Goal: Task Accomplishment & Management: Manage account settings

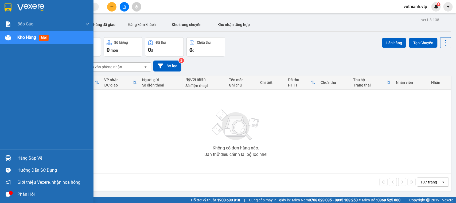
click at [42, 157] on div "Hàng sắp về" at bounding box center [53, 158] width 72 height 8
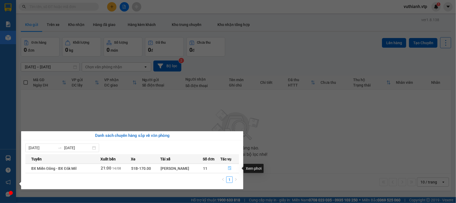
click at [229, 169] on icon "file-done" at bounding box center [230, 168] width 4 height 4
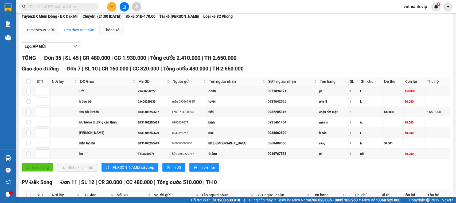
scroll to position [48, 0]
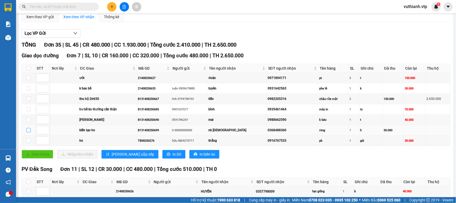
click at [27, 132] on input "checkbox" at bounding box center [28, 130] width 4 height 4
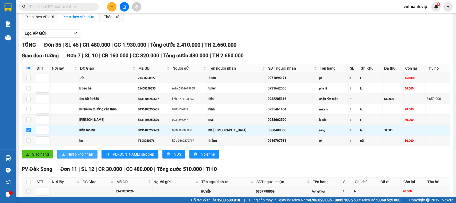
click at [91, 157] on span "Nhập kho nhận" at bounding box center [80, 154] width 26 height 6
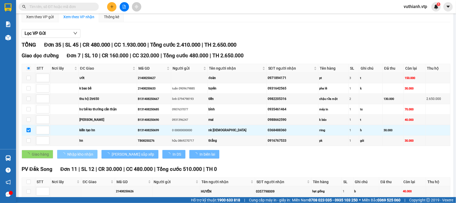
checkbox input "false"
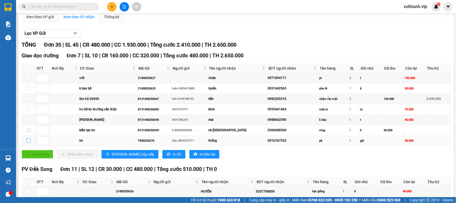
click at [29, 142] on input "checkbox" at bounding box center [28, 140] width 4 height 4
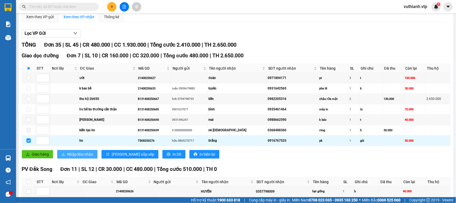
click at [90, 157] on span "Nhập kho nhận" at bounding box center [80, 154] width 26 height 6
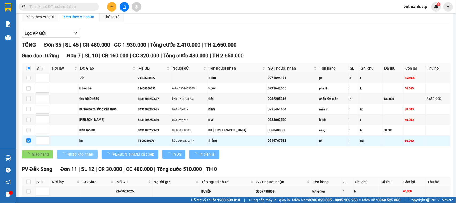
checkbox input "false"
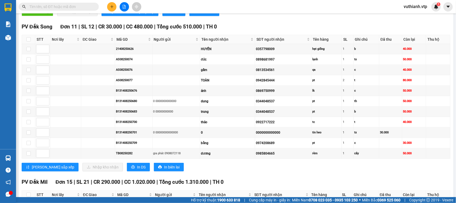
scroll to position [193, 0]
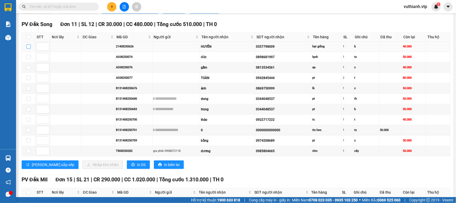
click at [28, 49] on input "checkbox" at bounding box center [28, 46] width 4 height 4
checkbox input "true"
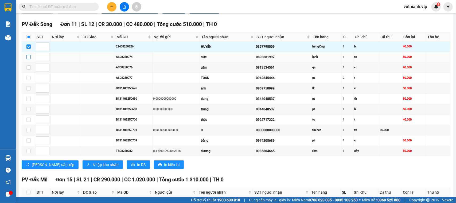
click at [30, 59] on input "checkbox" at bounding box center [28, 57] width 4 height 4
checkbox input "true"
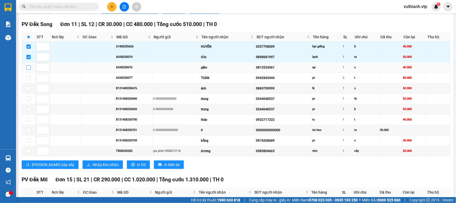
click at [27, 69] on input "checkbox" at bounding box center [28, 67] width 4 height 4
checkbox input "true"
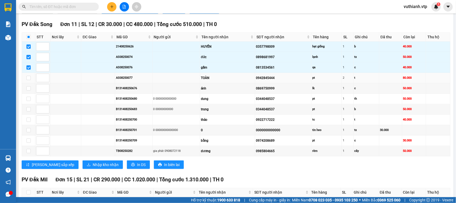
click at [31, 83] on td at bounding box center [28, 78] width 13 height 10
click at [29, 80] on input "checkbox" at bounding box center [28, 78] width 4 height 4
checkbox input "true"
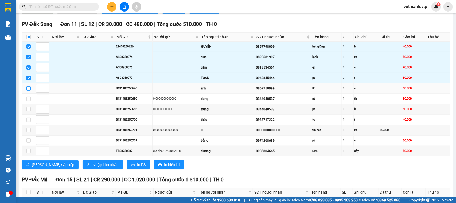
click at [29, 90] on input "checkbox" at bounding box center [28, 88] width 4 height 4
checkbox input "true"
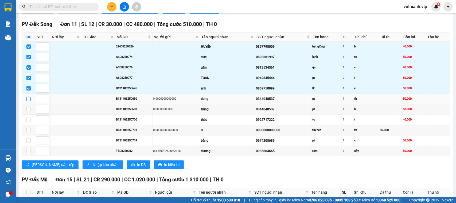
click at [29, 101] on input "checkbox" at bounding box center [28, 98] width 4 height 4
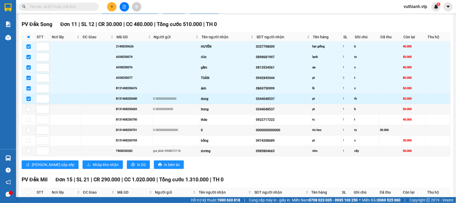
click at [29, 101] on input "checkbox" at bounding box center [28, 98] width 4 height 4
checkbox input "false"
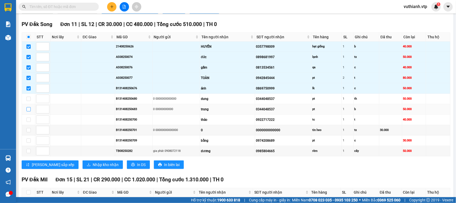
click at [28, 111] on input "checkbox" at bounding box center [28, 109] width 4 height 4
checkbox input "true"
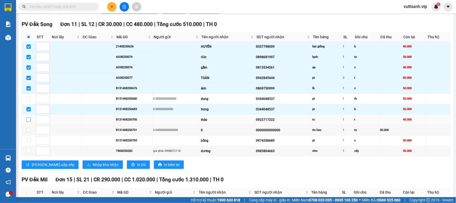
click at [29, 122] on input "checkbox" at bounding box center [28, 119] width 4 height 4
checkbox input "true"
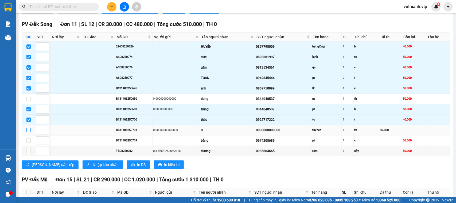
click at [28, 132] on input "checkbox" at bounding box center [28, 130] width 4 height 4
checkbox input "true"
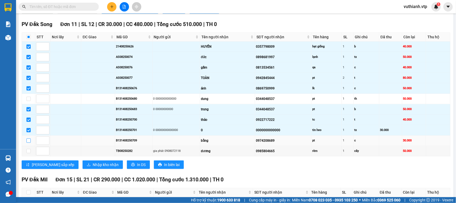
click at [30, 142] on input "checkbox" at bounding box center [28, 140] width 4 height 4
checkbox input "true"
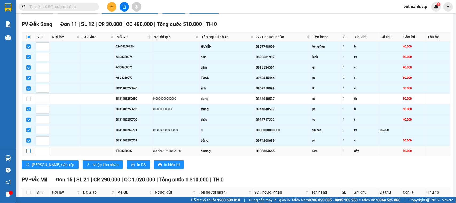
click at [28, 153] on input "checkbox" at bounding box center [28, 151] width 4 height 4
checkbox input "true"
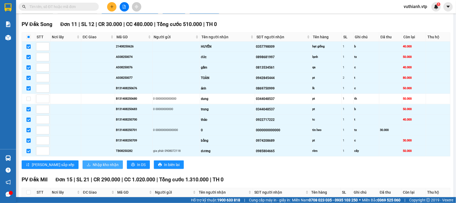
click at [93, 167] on span "Nhập kho nhận" at bounding box center [106, 164] width 26 height 6
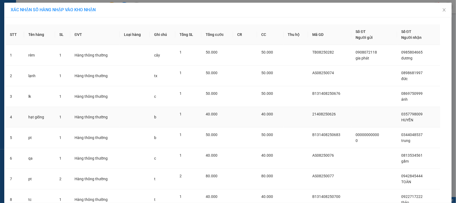
scroll to position [88, 0]
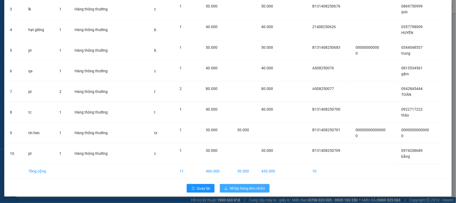
click at [240, 188] on span "Nhập hàng kho nhận" at bounding box center [247, 188] width 35 height 6
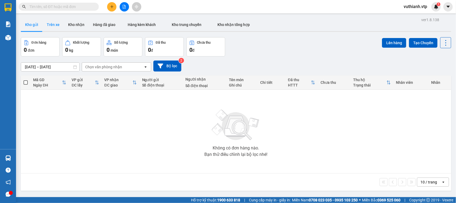
click at [53, 26] on button "Trên xe" at bounding box center [52, 24] width 21 height 13
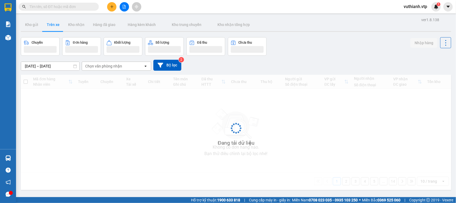
click at [122, 66] on div "Chọn văn phòng nhận" at bounding box center [112, 66] width 61 height 9
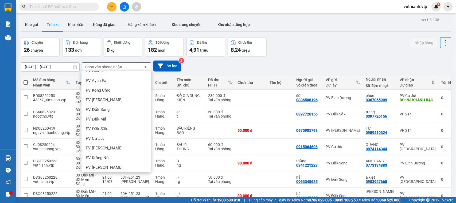
scroll to position [73, 0]
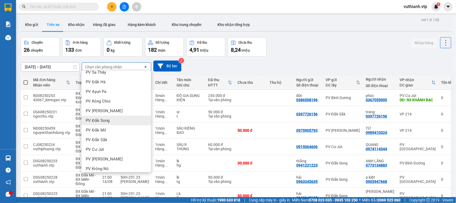
click at [102, 119] on span "PV Đắk Song" at bounding box center [98, 120] width 24 height 5
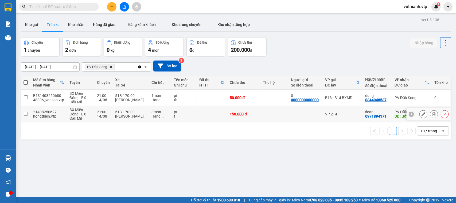
click at [27, 115] on input "checkbox" at bounding box center [26, 113] width 4 height 4
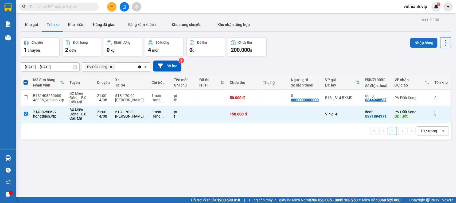
click at [416, 43] on button "Nhập hàng" at bounding box center [424, 43] width 27 height 10
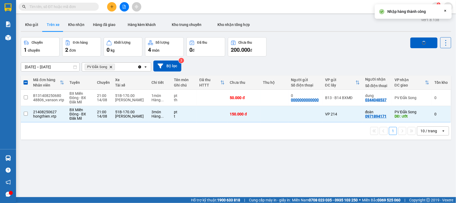
checkbox input "false"
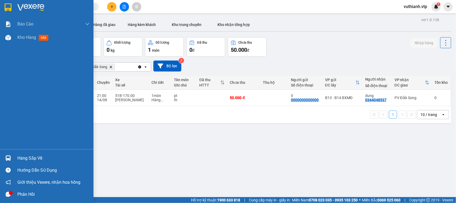
click at [15, 157] on div "Hàng sắp về" at bounding box center [47, 158] width 94 height 12
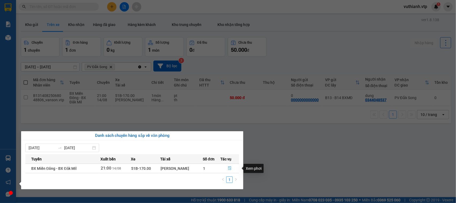
click at [230, 169] on icon "file-done" at bounding box center [230, 168] width 4 height 4
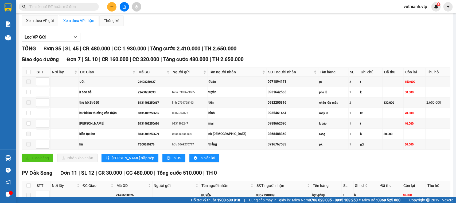
scroll to position [54, 0]
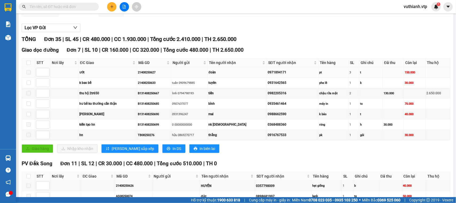
click at [29, 74] on span at bounding box center [28, 72] width 4 height 4
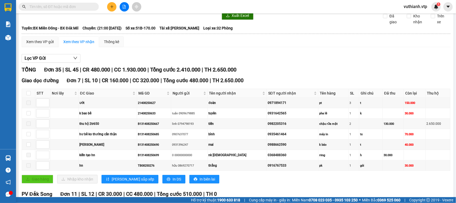
scroll to position [0, 0]
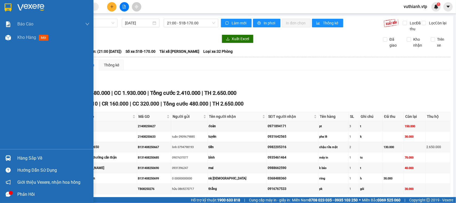
click at [16, 156] on div "Hàng sắp về" at bounding box center [47, 158] width 94 height 12
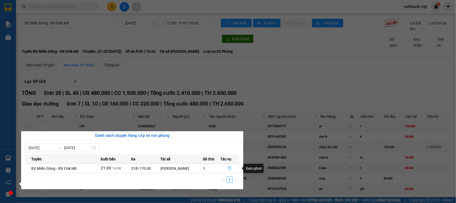
click at [229, 169] on icon "file-done" at bounding box center [230, 168] width 4 height 4
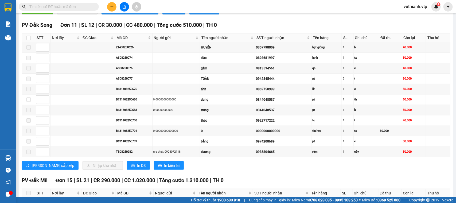
scroll to position [189, 0]
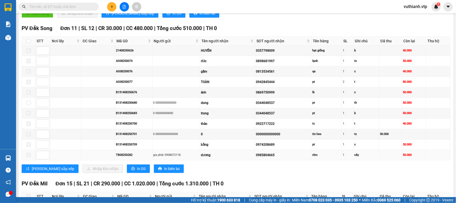
click at [29, 157] on span at bounding box center [28, 155] width 4 height 4
click at [33, 150] on td at bounding box center [28, 144] width 13 height 10
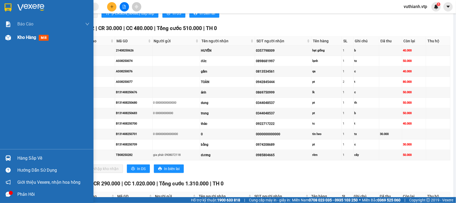
click at [16, 37] on div "Kho hàng mới" at bounding box center [47, 37] width 94 height 13
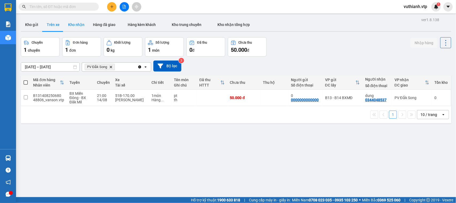
click at [76, 24] on button "Kho nhận" at bounding box center [76, 24] width 25 height 13
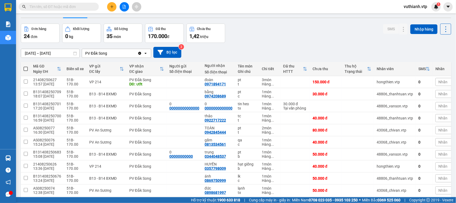
scroll to position [10, 0]
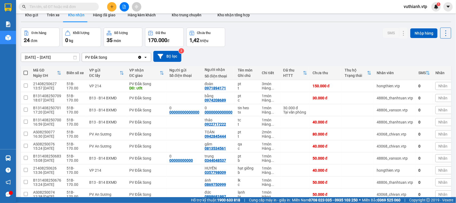
click at [57, 5] on input "text" at bounding box center [60, 7] width 63 height 6
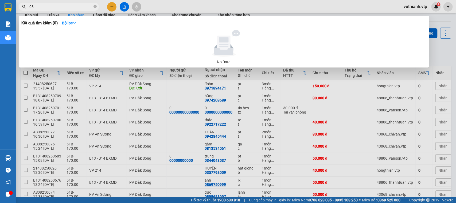
type input "0"
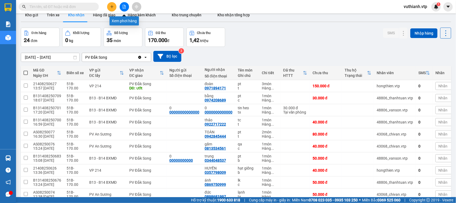
click at [127, 6] on button at bounding box center [124, 6] width 9 height 9
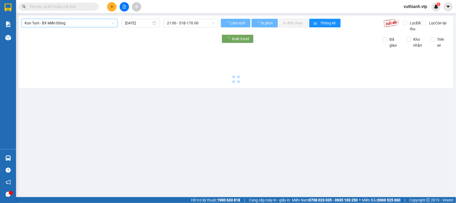
type input "[DATE]"
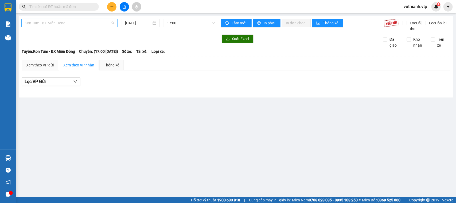
click at [88, 22] on span "Kon Tum - BX Miền Đông" at bounding box center [70, 23] width 90 height 8
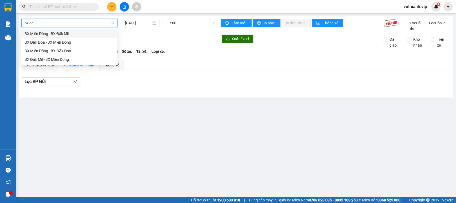
type input "bx đăk"
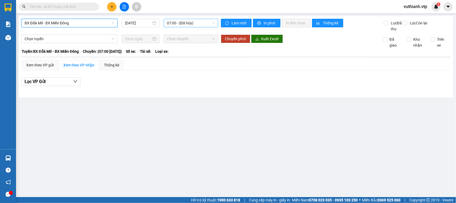
click at [186, 23] on span "07:00 - (Đã hủy)" at bounding box center [191, 23] width 48 height 8
click at [148, 20] on input "[DATE]" at bounding box center [138, 23] width 26 height 6
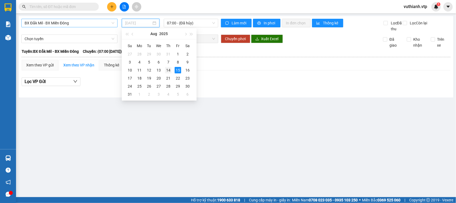
click at [169, 71] on div "14" at bounding box center [168, 70] width 6 height 6
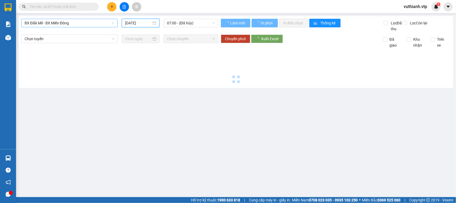
type input "14/08/2025"
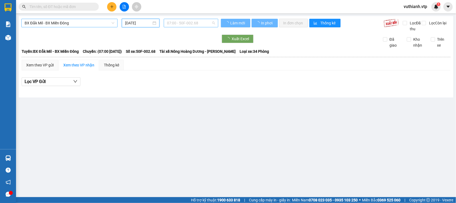
click at [178, 22] on span "07:00 - 50F-002.68" at bounding box center [191, 23] width 48 height 8
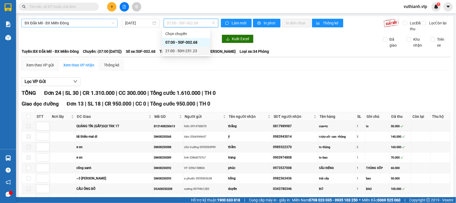
click at [182, 49] on div "21:00 - 50H-251.23" at bounding box center [186, 51] width 42 height 6
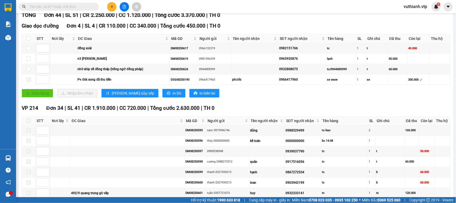
scroll to position [75, 0]
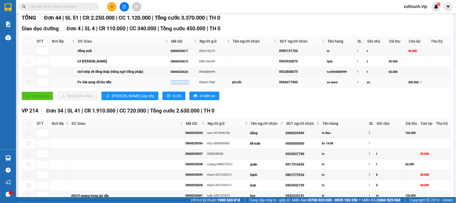
drag, startPoint x: 191, startPoint y: 89, endPoint x: 167, endPoint y: 90, distance: 24.3
click at [167, 87] on tr "Pv đăk song đã thu tiền DSG08250190 0966417960 phước 0966417960 xe wave 1 xe 30…" at bounding box center [236, 82] width 429 height 10
copy tr "Pv đăk song đã thu tiền DSG08250190"
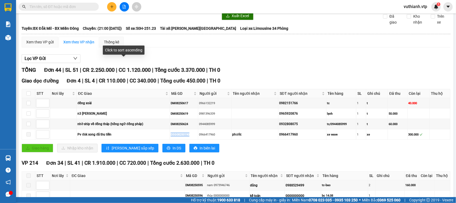
scroll to position [0, 0]
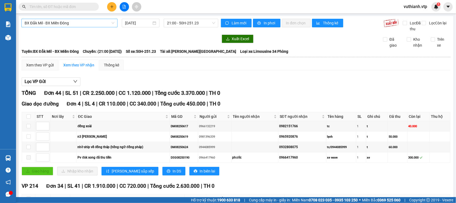
click at [55, 7] on input "text" at bounding box center [60, 7] width 63 height 6
paste input "DSG08250190"
type input "DSG08250190"
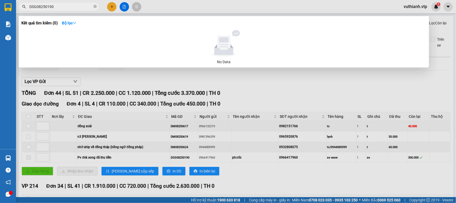
click at [47, 1] on div at bounding box center [228, 101] width 456 height 203
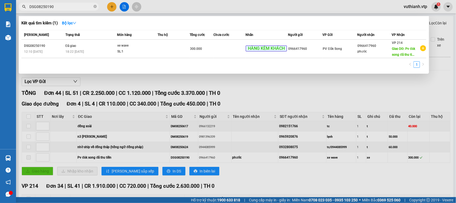
click at [75, 5] on input "DSG08250190" at bounding box center [60, 7] width 63 height 6
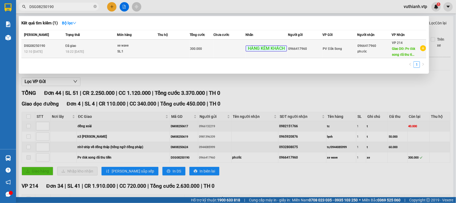
click at [145, 47] on div "xe wave" at bounding box center [138, 46] width 40 height 6
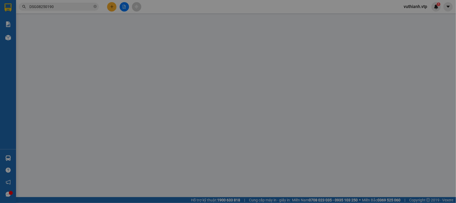
type input "0966417960"
type input "phước"
type input "Pv đăk song đã thu tiền"
type input "300.000"
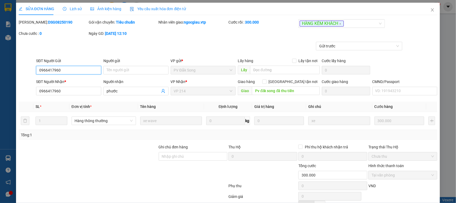
type input "15.000"
click at [74, 10] on span "Lịch sử" at bounding box center [72, 9] width 19 height 4
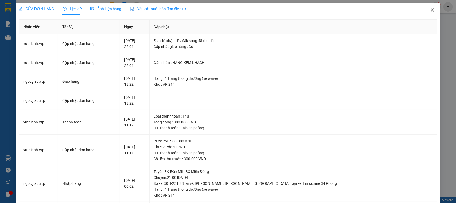
click at [431, 11] on icon "close" at bounding box center [433, 10] width 4 height 4
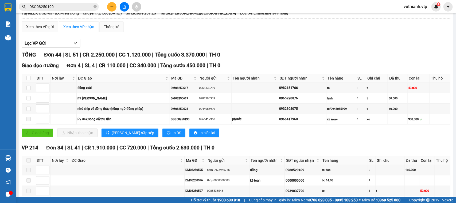
scroll to position [31, 0]
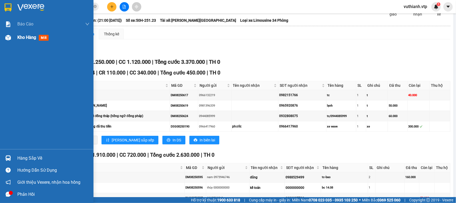
click at [6, 40] on img at bounding box center [8, 38] width 6 height 6
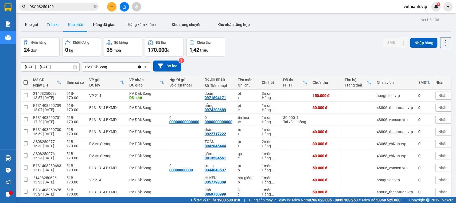
click at [56, 24] on button "Trên xe" at bounding box center [52, 24] width 21 height 13
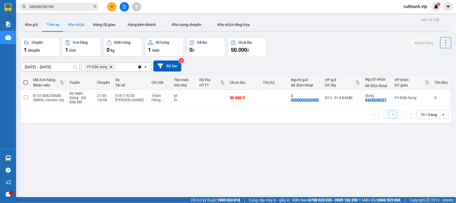
click at [75, 27] on button "Kho nhận" at bounding box center [76, 24] width 25 height 13
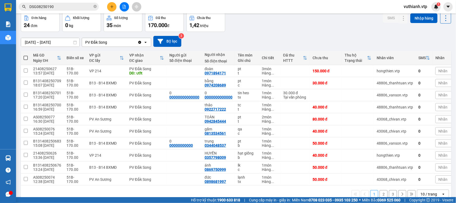
scroll to position [30, 0]
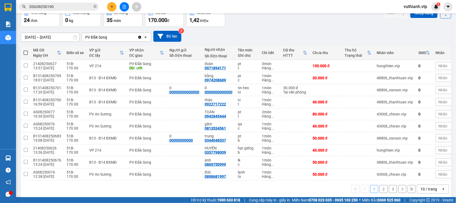
click at [380, 189] on button "2" at bounding box center [384, 189] width 8 height 8
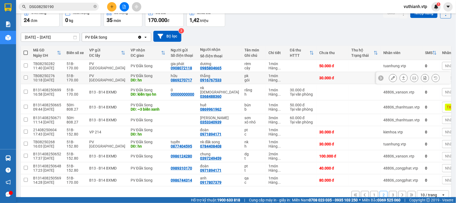
click at [391, 77] on icon at bounding box center [393, 78] width 4 height 4
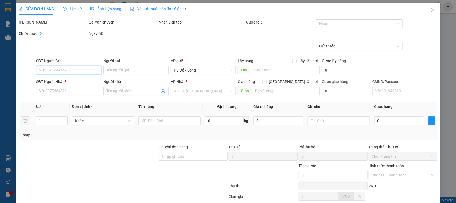
type input "1.500"
click at [395, 177] on input "Hình thức thanh toán" at bounding box center [401, 175] width 59 height 8
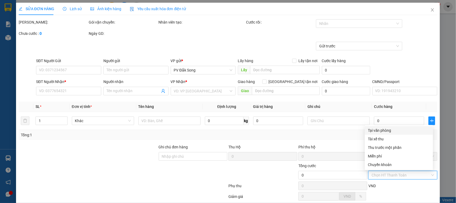
click at [396, 127] on div "Tại văn phòng" at bounding box center [399, 130] width 62 height 6
type input "0"
type input "0869270717"
type input "hữu"
type input "0916767533"
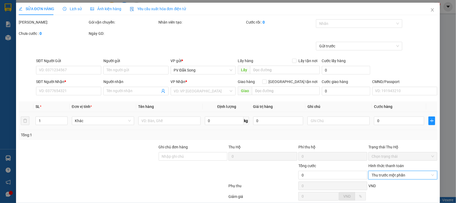
type input "thắng"
type input "hn"
type input "30.000"
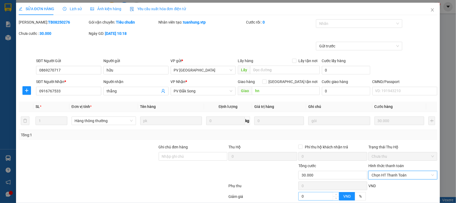
scroll to position [51, 0]
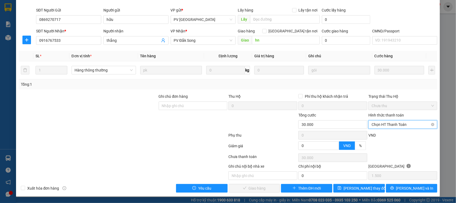
click at [400, 124] on span "Chọn HT Thanh Toán" at bounding box center [403, 124] width 63 height 8
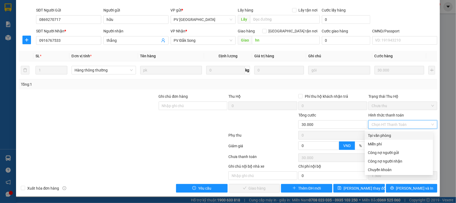
click at [384, 136] on div "Tại văn phòng" at bounding box center [399, 135] width 62 height 6
type input "0"
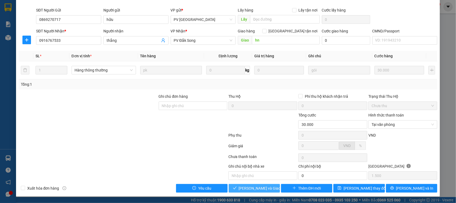
click at [246, 190] on span "[PERSON_NAME] và [PERSON_NAME] hàng" at bounding box center [264, 188] width 51 height 6
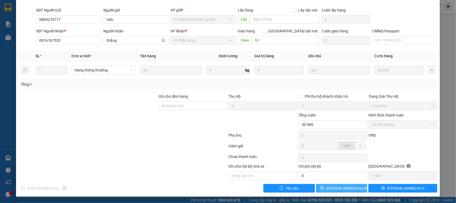
click at [345, 190] on span "[PERSON_NAME] đổi" at bounding box center [347, 188] width 43 height 6
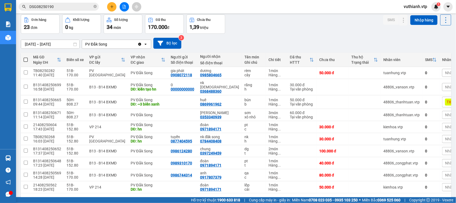
scroll to position [32, 0]
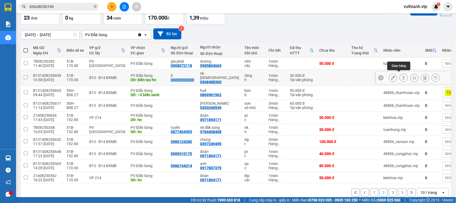
click at [402, 76] on icon at bounding box center [404, 78] width 4 height 4
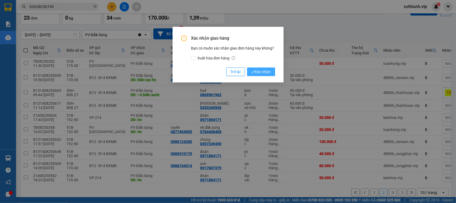
click at [262, 71] on span "Xác nhận" at bounding box center [262, 72] width 20 height 6
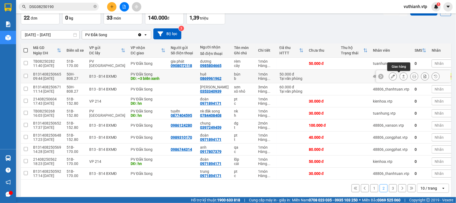
click at [402, 77] on icon at bounding box center [404, 76] width 4 height 4
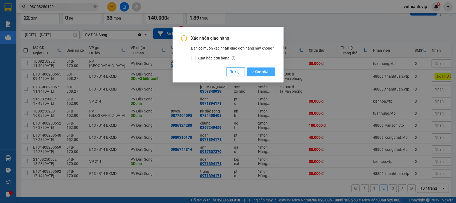
click at [264, 71] on span "Xác nhận" at bounding box center [262, 72] width 20 height 6
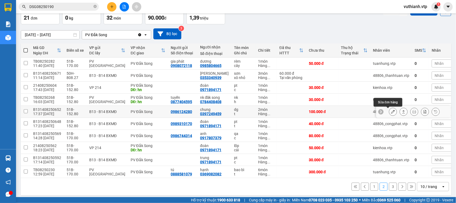
click at [390, 113] on button at bounding box center [392, 111] width 7 height 9
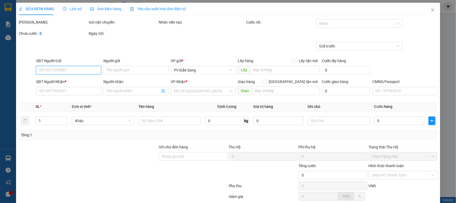
type input "5.000"
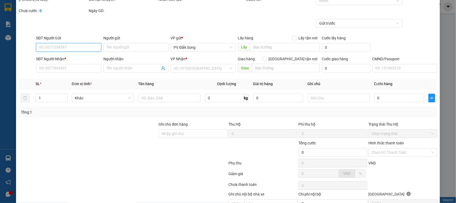
scroll to position [51, 0]
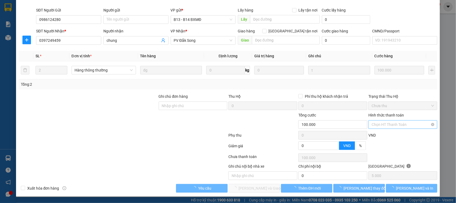
type input "0986124280"
type input "0397249459"
type input "chung"
type input "100.000"
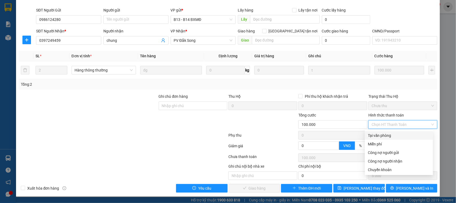
click at [385, 134] on div "Tại văn phòng" at bounding box center [399, 135] width 62 height 6
type input "0"
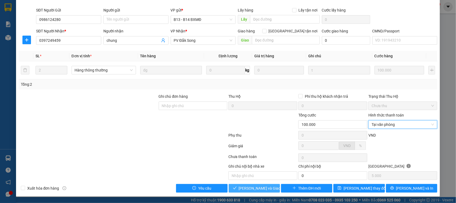
click at [264, 186] on span "[PERSON_NAME] và [PERSON_NAME] hàng" at bounding box center [264, 188] width 51 height 6
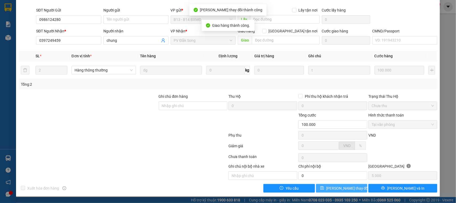
click at [346, 189] on span "[PERSON_NAME] đổi" at bounding box center [347, 188] width 43 height 6
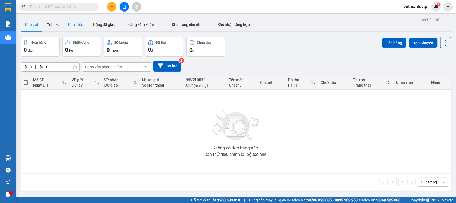
click at [75, 28] on button "Kho nhận" at bounding box center [76, 24] width 25 height 13
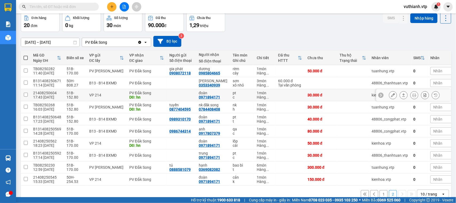
scroll to position [38, 0]
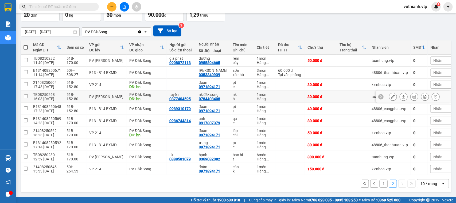
click at [391, 95] on icon at bounding box center [393, 97] width 4 height 4
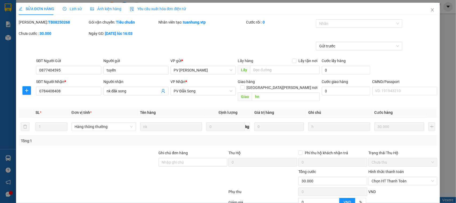
type input "0877404595"
type input "tuyến"
type input "0784408408"
type input "nk đăk song"
type input "hn"
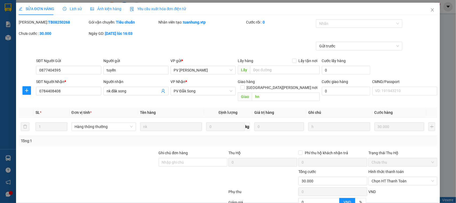
type input "30.000"
type input "1.500"
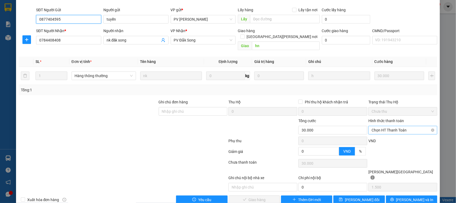
click at [401, 126] on span "Chọn HT Thanh Toán" at bounding box center [403, 130] width 63 height 8
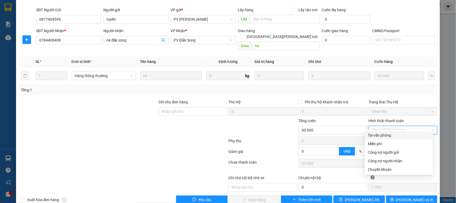
click at [400, 134] on div "Tại văn phòng" at bounding box center [399, 135] width 62 height 6
type input "0"
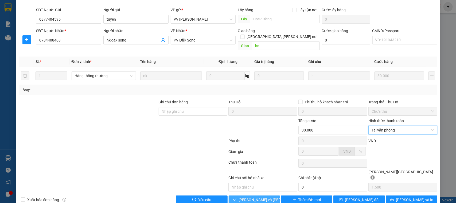
click at [254, 196] on span "[PERSON_NAME] và [PERSON_NAME] hàng" at bounding box center [275, 199] width 72 height 6
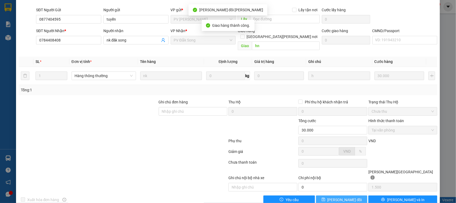
click at [350, 196] on span "[PERSON_NAME] đổi" at bounding box center [345, 199] width 34 height 6
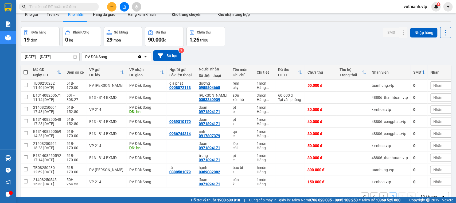
scroll to position [15, 0]
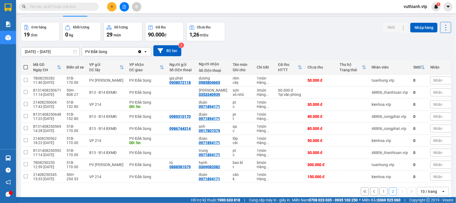
click at [380, 192] on button "1" at bounding box center [384, 191] width 8 height 8
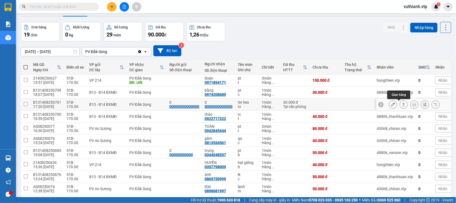
click at [402, 103] on icon at bounding box center [404, 104] width 4 height 4
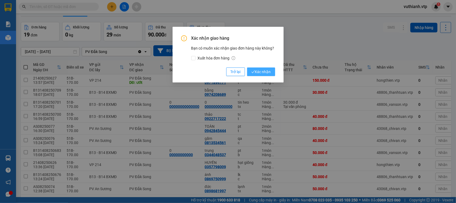
click at [264, 70] on span "Xác nhận" at bounding box center [262, 72] width 20 height 6
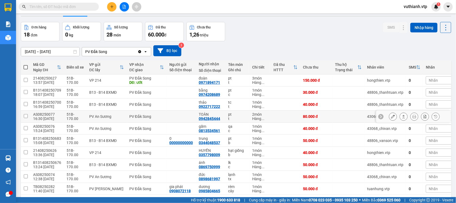
click at [389, 117] on button at bounding box center [392, 116] width 7 height 9
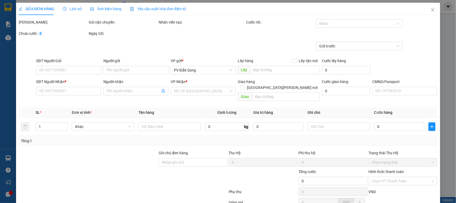
type input "0942845444"
type input "TOÀN"
type input "80.000"
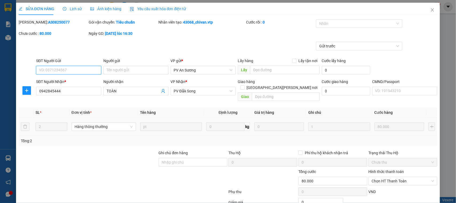
type input "4.000"
click at [386, 177] on span "Chọn HT Thanh Toán" at bounding box center [403, 181] width 63 height 8
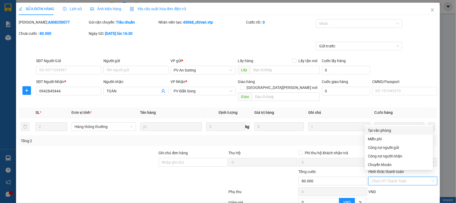
click at [373, 130] on div "Tại văn phòng" at bounding box center [399, 130] width 62 height 6
type input "0"
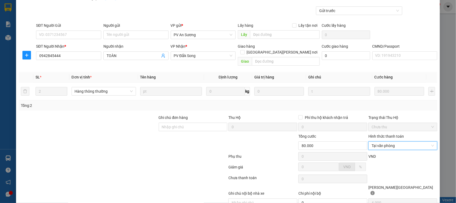
scroll to position [51, 0]
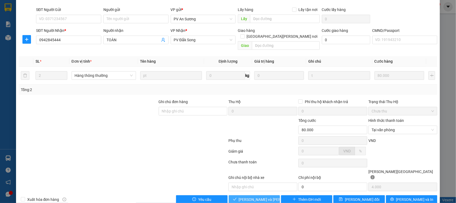
click at [250, 196] on span "[PERSON_NAME] và [PERSON_NAME] hàng" at bounding box center [275, 199] width 72 height 6
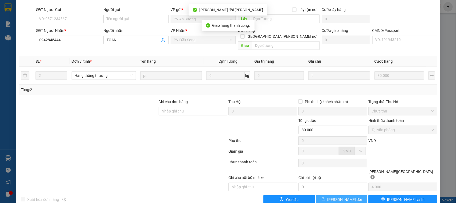
click at [345, 196] on span "[PERSON_NAME] đổi" at bounding box center [345, 199] width 34 height 6
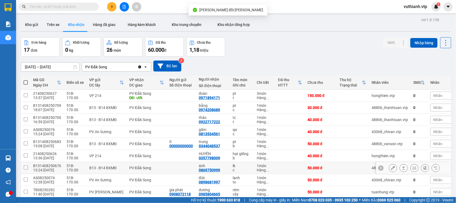
scroll to position [38, 0]
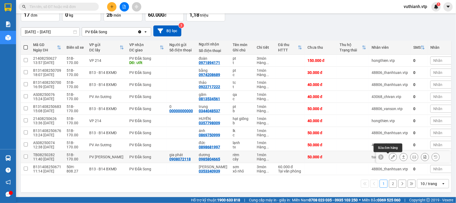
click at [389, 152] on button at bounding box center [392, 156] width 7 height 9
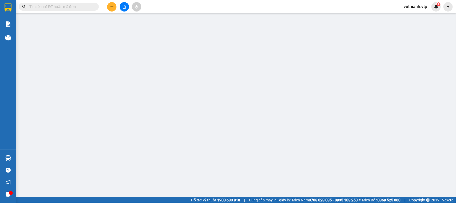
type input "0908072118"
type input "gia phát"
type input "0985804665"
type input "dương"
type input "50.000"
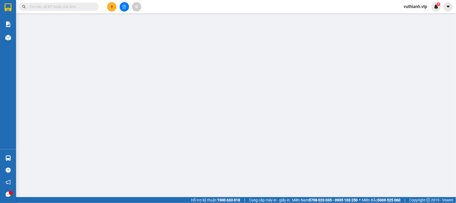
type input "50.000"
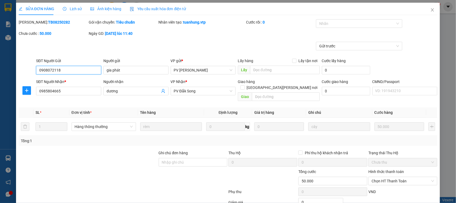
type input "2.500"
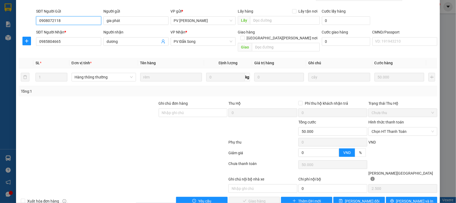
scroll to position [51, 0]
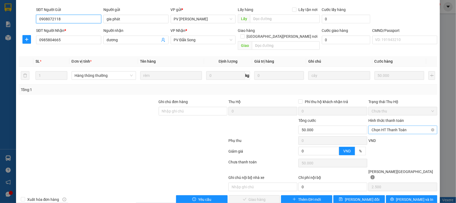
click at [386, 126] on span "Chọn HT Thanh Toán" at bounding box center [403, 130] width 63 height 8
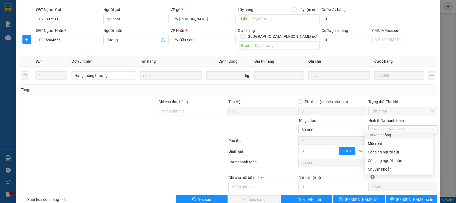
click at [384, 133] on div "Tại văn phòng" at bounding box center [399, 135] width 62 height 6
type input "0"
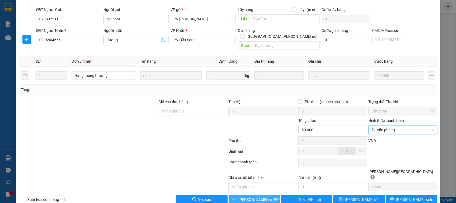
click at [253, 196] on span "[PERSON_NAME] và [PERSON_NAME] hàng" at bounding box center [275, 199] width 72 height 6
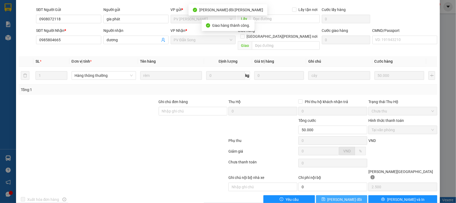
click at [343, 196] on span "[PERSON_NAME] đổi" at bounding box center [345, 199] width 34 height 6
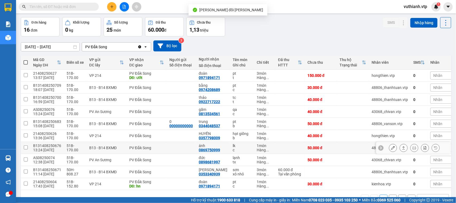
scroll to position [38, 0]
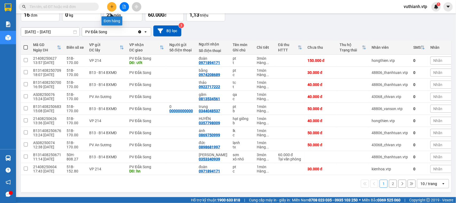
click at [112, 7] on icon "plus" at bounding box center [112, 7] width 4 height 4
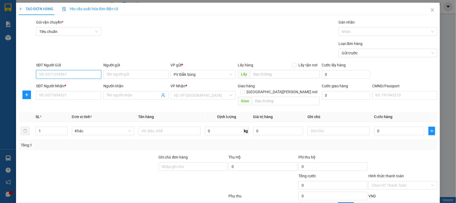
click at [91, 72] on input "SĐT Người Gửi" at bounding box center [68, 74] width 65 height 9
type input "0967899489"
click at [47, 83] on div "0967899489 - [PERSON_NAME]" at bounding box center [68, 85] width 58 height 6
type input "trường"
type input "0347911348"
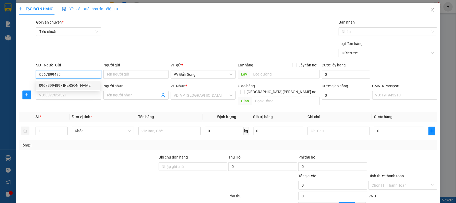
type input "vinh"
type input "cổng chào BD"
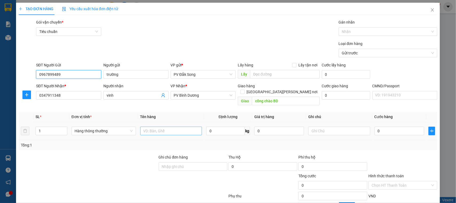
type input "0967899489"
click at [168, 126] on input "text" at bounding box center [171, 130] width 62 height 9
type input "tc,sầu riêng"
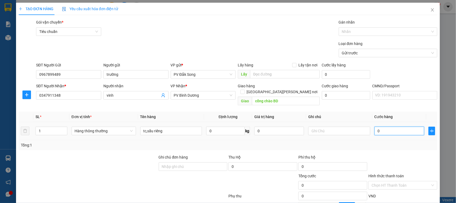
click at [391, 126] on input "0" at bounding box center [400, 130] width 50 height 9
type input "001"
type input "1"
type input "0.010"
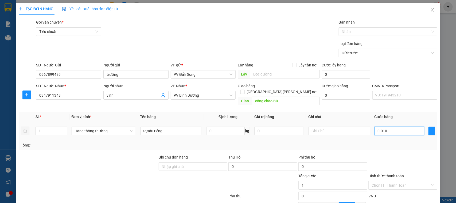
type input "10"
type input "00.100"
type input "100"
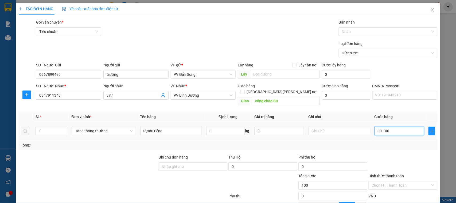
type input "0.001.000"
type input "1.000"
type input "000.010.000"
type input "10.000"
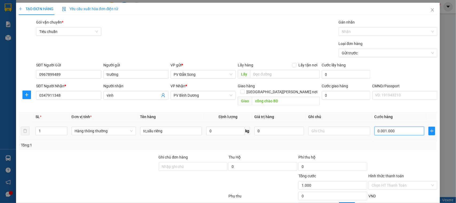
type input "10.000"
type input "00.000.100.000"
type input "100.000"
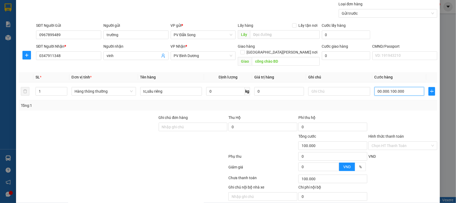
scroll to position [55, 0]
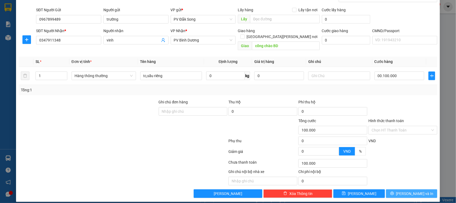
type input "100.000"
click at [402, 191] on button "[PERSON_NAME] và In" at bounding box center [411, 193] width 51 height 9
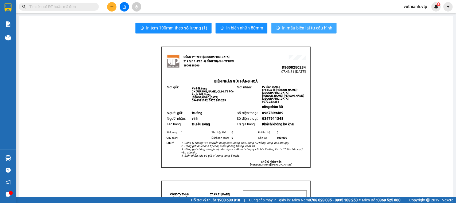
click at [310, 25] on span "In mẫu biên lai tự cấu hình" at bounding box center [307, 28] width 50 height 7
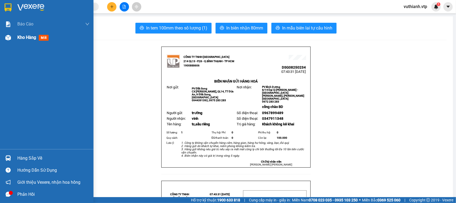
click at [10, 39] on img at bounding box center [8, 38] width 6 height 6
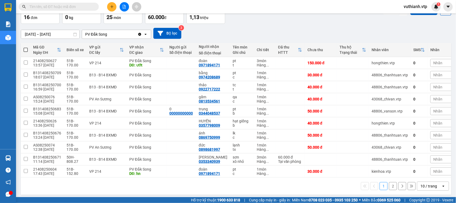
scroll to position [33, 0]
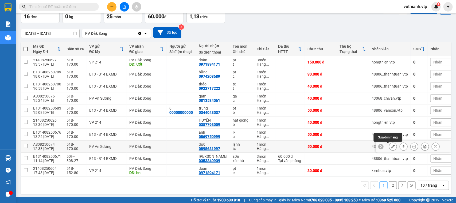
click at [391, 147] on icon at bounding box center [393, 146] width 4 height 4
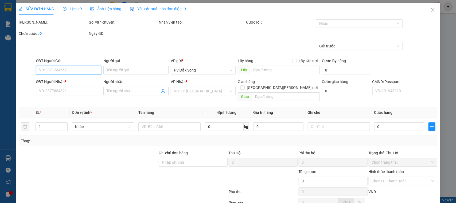
type input "2.500"
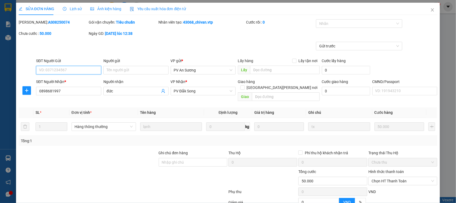
type input "0898681997"
type input "đức"
type input "50.000"
click at [167, 158] on input "Ghi chú đơn hàng" at bounding box center [193, 162] width 69 height 9
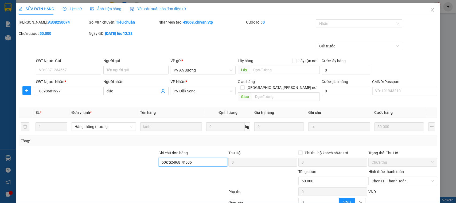
scroll to position [51, 0]
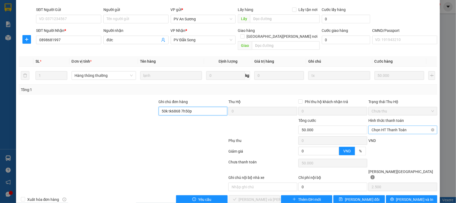
click at [382, 126] on span "Chọn HT Thanh Toán" at bounding box center [403, 130] width 63 height 8
type input "50k tk6868 7h50p"
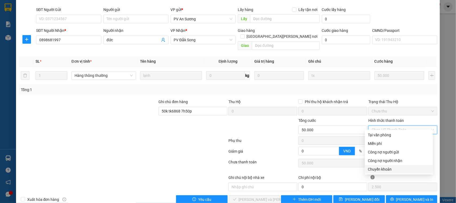
click at [386, 168] on div "Chuyển khoản" at bounding box center [399, 169] width 62 height 6
type input "0"
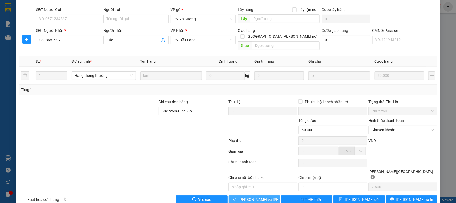
click at [247, 196] on span "[PERSON_NAME] và [PERSON_NAME] hàng" at bounding box center [275, 199] width 72 height 6
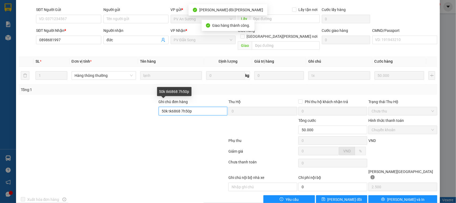
click at [210, 107] on input "50k tk6868 7h50p" at bounding box center [193, 111] width 69 height 9
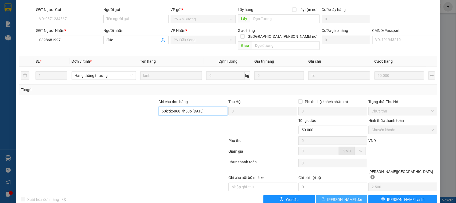
type input "50k tk6868 7h50p [DATE]"
click at [325, 197] on icon "save" at bounding box center [323, 198] width 3 height 3
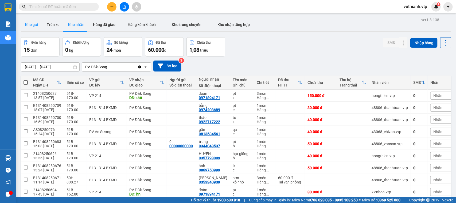
click at [31, 23] on button "Kho gửi" at bounding box center [32, 24] width 22 height 13
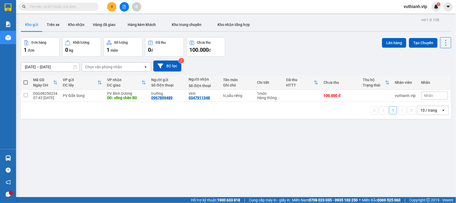
click at [26, 83] on span at bounding box center [26, 82] width 4 height 4
click at [26, 80] on input "checkbox" at bounding box center [26, 80] width 0 height 0
checkbox input "true"
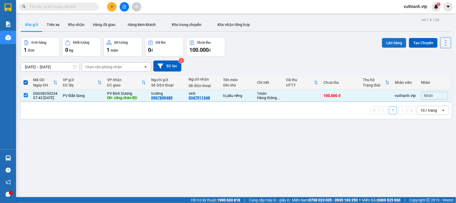
click at [390, 42] on button "Lên hàng" at bounding box center [394, 43] width 24 height 10
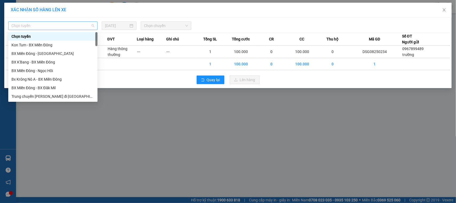
click at [56, 25] on span "Chọn tuyến" at bounding box center [52, 26] width 83 height 8
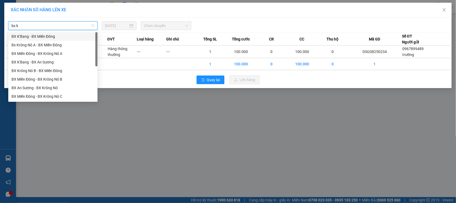
type input "bx kr"
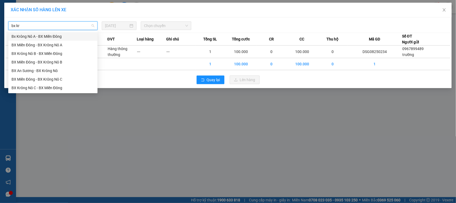
click at [57, 34] on div "Bx Krông Nô A - BX Miền Đông" at bounding box center [52, 36] width 83 height 6
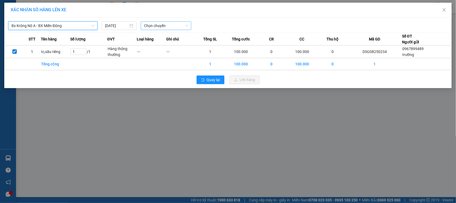
click at [184, 22] on span "Chọn chuyến" at bounding box center [166, 26] width 44 height 8
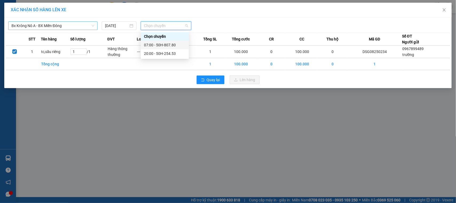
click at [173, 44] on div "07:00 - 50H-807.80" at bounding box center [165, 45] width 42 height 6
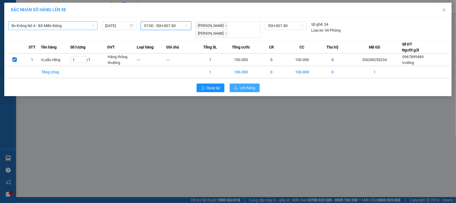
click at [239, 83] on button "Lên hàng" at bounding box center [245, 87] width 30 height 9
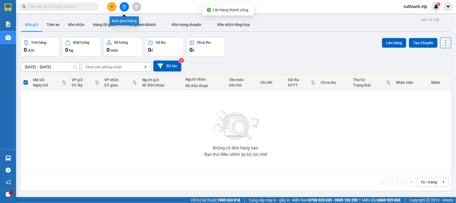
click at [126, 6] on button at bounding box center [124, 6] width 9 height 9
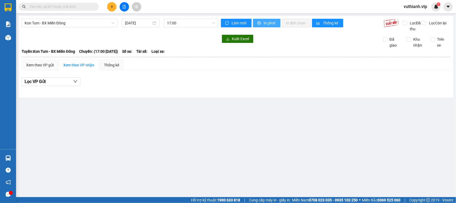
click at [265, 21] on span "In phơi" at bounding box center [270, 23] width 12 height 6
click at [176, 21] on span "17:00" at bounding box center [191, 23] width 48 height 8
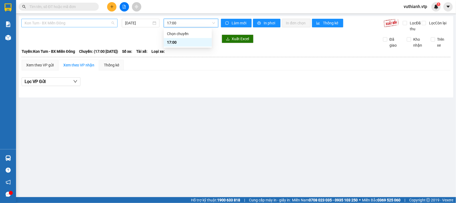
click at [106, 22] on span "Kon Tum - BX Miền Đông" at bounding box center [70, 23] width 90 height 8
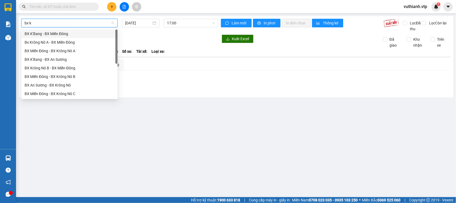
type input "bx kr"
click at [78, 31] on div "Bx Krông Nô A - BX Miền Đông" at bounding box center [70, 34] width 90 height 6
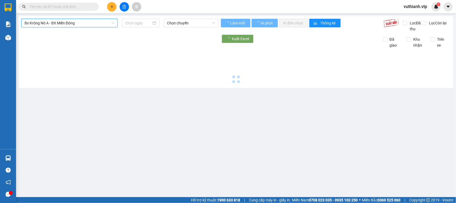
type input "[DATE]"
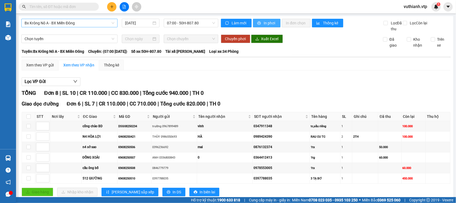
click at [264, 22] on span "In phơi" at bounding box center [270, 23] width 12 height 6
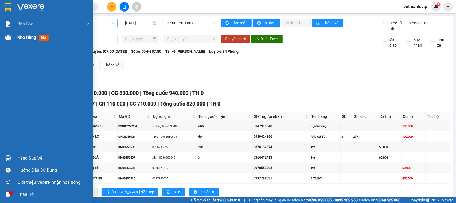
click at [19, 36] on span "Kho hàng" at bounding box center [26, 37] width 19 height 5
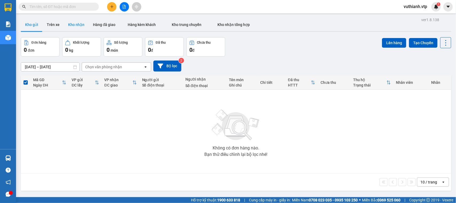
click at [75, 27] on button "Kho nhận" at bounding box center [76, 24] width 25 height 13
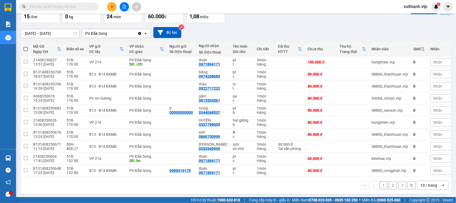
scroll to position [38, 0]
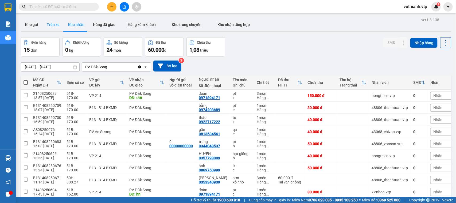
click at [52, 21] on button "Trên xe" at bounding box center [52, 24] width 21 height 13
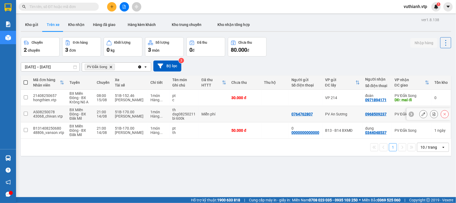
click at [25, 111] on td at bounding box center [26, 114] width 10 height 16
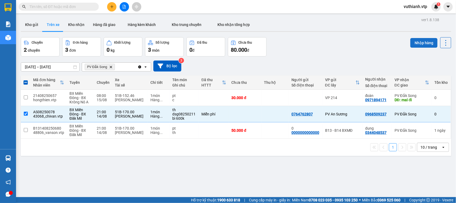
click at [424, 42] on button "Nhập hàng" at bounding box center [424, 43] width 27 height 10
checkbox input "false"
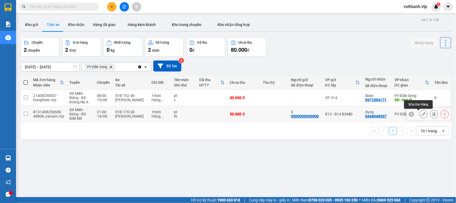
click at [420, 112] on button at bounding box center [423, 113] width 7 height 9
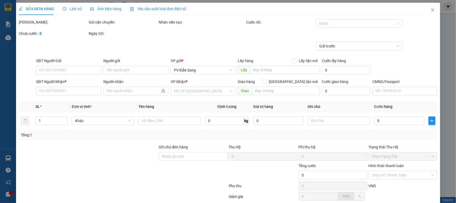
type input "0000000000000"
type input "0"
type input "0344048537"
type input "dung"
type input "50.000"
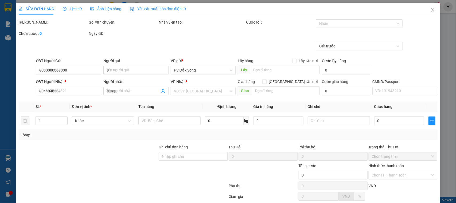
type input "50.000"
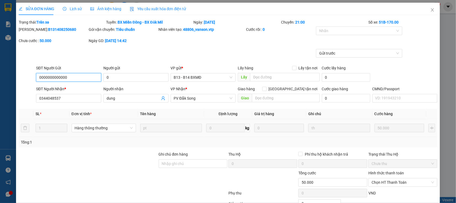
type input "2.500"
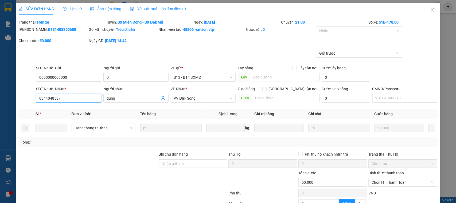
drag, startPoint x: 68, startPoint y: 101, endPoint x: 7, endPoint y: 99, distance: 61.5
click at [7, 99] on div "SỬA ĐƠN HÀNG Lịch sử Ảnh kiện hàng Yêu cầu xuất hóa đơn điện tử Total Paid Fee …" at bounding box center [228, 101] width 456 height 203
click at [431, 9] on icon "close" at bounding box center [433, 10] width 4 height 4
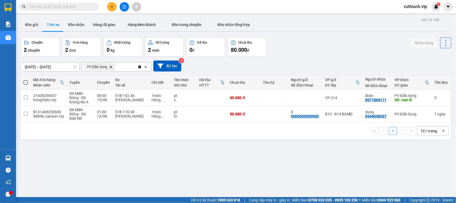
click at [52, 7] on input "text" at bounding box center [60, 7] width 63 height 6
paste input "0344048537"
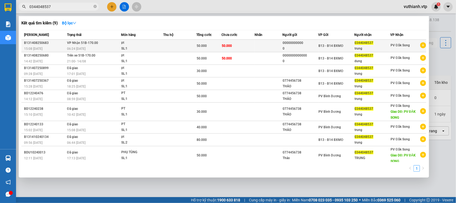
type input "0344048537"
click at [157, 47] on div "SL: 1" at bounding box center [141, 49] width 40 height 6
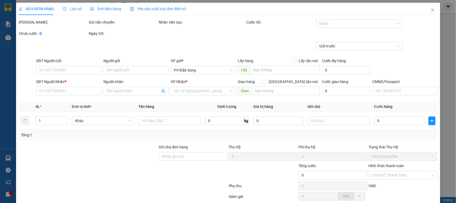
type input "00000000000"
type input "0"
type input "0344048537"
type input "trung"
type input "50.000"
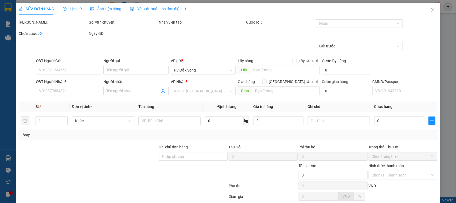
type input "50.000"
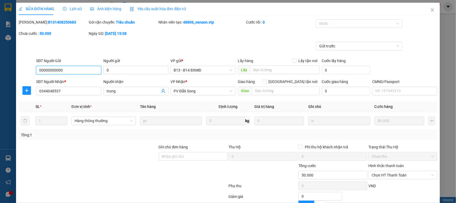
type input "2.500"
click at [431, 11] on icon "close" at bounding box center [433, 10] width 4 height 4
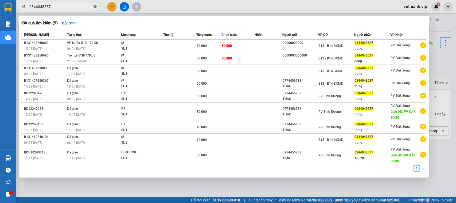
click at [94, 6] on icon "close-circle" at bounding box center [95, 6] width 3 height 3
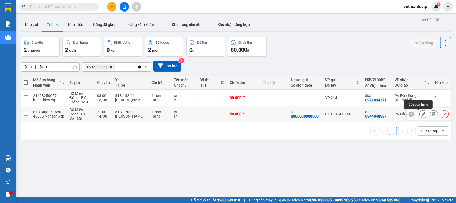
click at [422, 115] on icon at bounding box center [424, 114] width 4 height 4
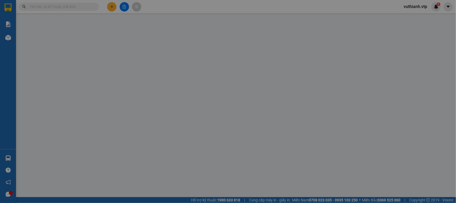
type input "0000000000000"
type input "0"
type input "0344048537"
type input "dung"
type input "50.000"
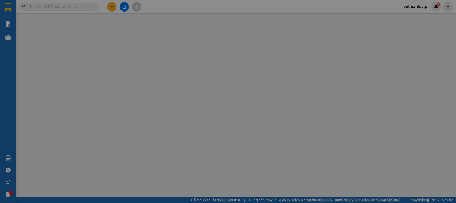
type input "50.000"
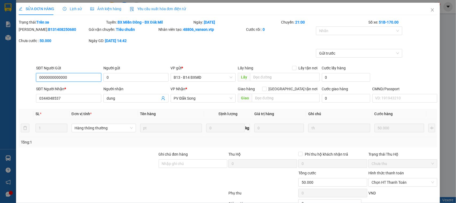
type input "2.500"
drag, startPoint x: 62, startPoint y: 92, endPoint x: 26, endPoint y: 100, distance: 37.2
click at [26, 100] on div "SĐT Người Nhận * 0344048537 Người nhận dung VP Nhận * PV Đắk Song Giao hàng Gia…" at bounding box center [228, 95] width 420 height 19
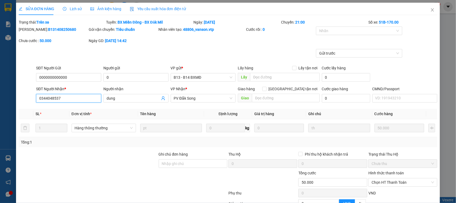
drag, startPoint x: 60, startPoint y: 96, endPoint x: 20, endPoint y: 99, distance: 39.6
click at [20, 99] on div "SĐT Người Nhận * 0344048537 0344048537 Người nhận dung VP Nhận * PV Đắk Song Gi…" at bounding box center [228, 95] width 420 height 19
click at [431, 10] on icon "close" at bounding box center [433, 10] width 4 height 4
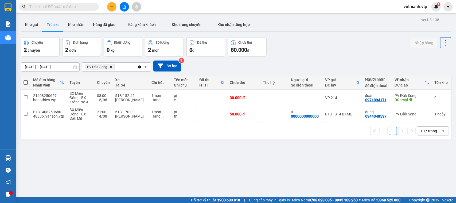
click at [71, 7] on input "text" at bounding box center [60, 7] width 63 height 6
paste input "0344048537"
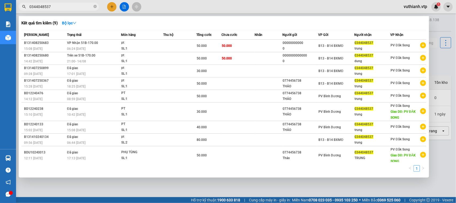
type input "0344048537"
click at [447, 154] on div at bounding box center [228, 101] width 456 height 203
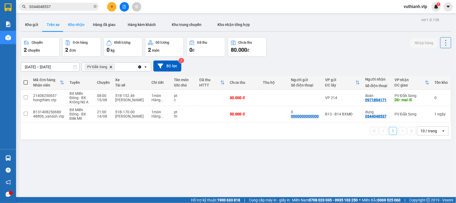
click at [77, 30] on button "Kho nhận" at bounding box center [76, 24] width 25 height 13
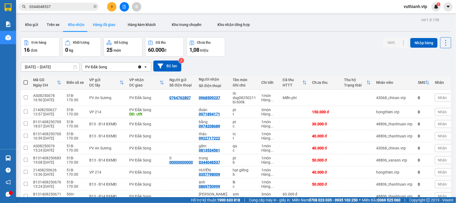
click at [94, 24] on button "Hàng đã giao" at bounding box center [104, 24] width 31 height 13
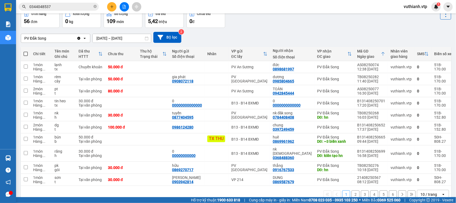
scroll to position [36, 0]
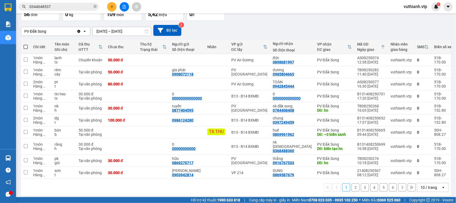
click at [352, 183] on button "2" at bounding box center [356, 187] width 8 height 8
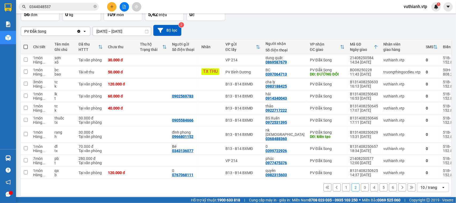
click at [342, 184] on button "1" at bounding box center [346, 187] width 8 height 8
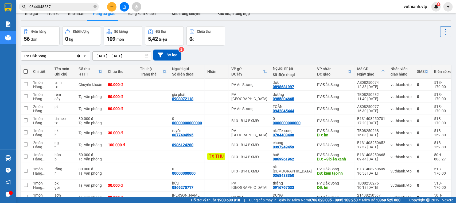
scroll to position [0, 0]
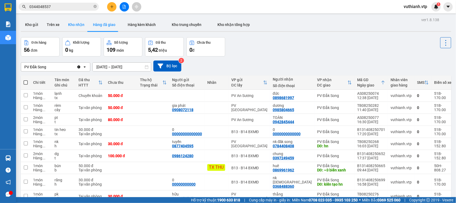
click at [80, 27] on button "Kho nhận" at bounding box center [76, 24] width 25 height 13
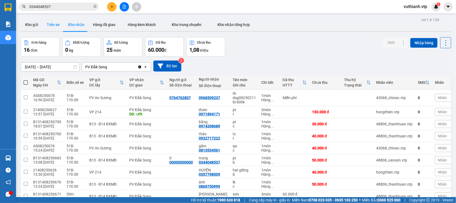
click at [55, 26] on button "Trên xe" at bounding box center [52, 24] width 21 height 13
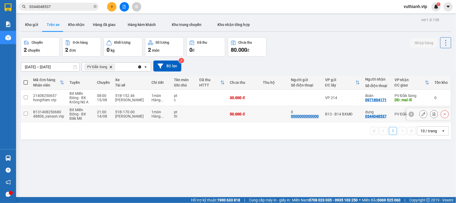
click at [26, 114] on input "checkbox" at bounding box center [26, 113] width 4 height 4
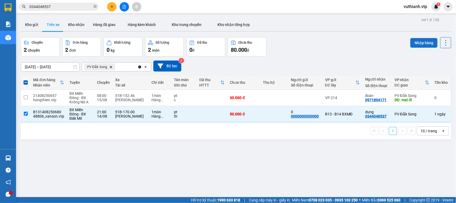
click at [422, 43] on button "Nhập hàng" at bounding box center [424, 43] width 27 height 10
checkbox input "false"
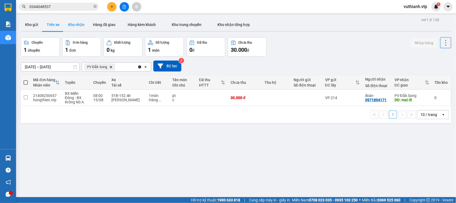
click at [76, 26] on button "Kho nhận" at bounding box center [76, 24] width 25 height 13
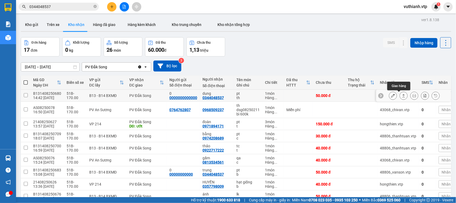
click at [400, 97] on button at bounding box center [403, 95] width 7 height 9
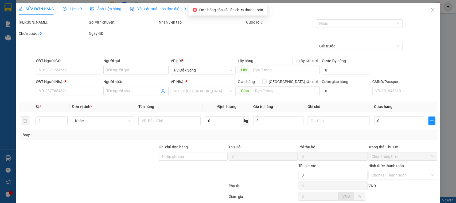
type input "0000000000000"
type input "0"
type input "0344048537"
type input "dung"
type input "50.000"
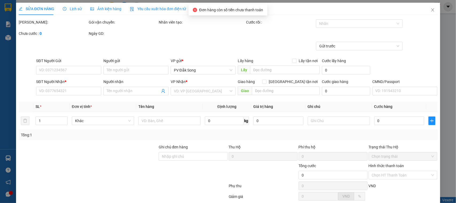
type input "50.000"
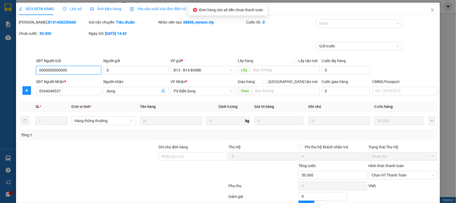
type input "2.500"
click at [385, 176] on span "Chọn HT Thanh Toán" at bounding box center [403, 175] width 63 height 8
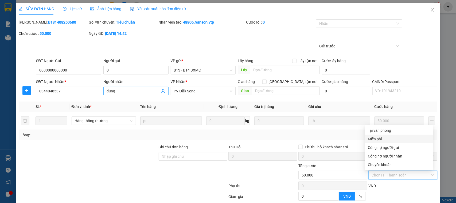
click at [123, 90] on input "dung" at bounding box center [133, 91] width 53 height 6
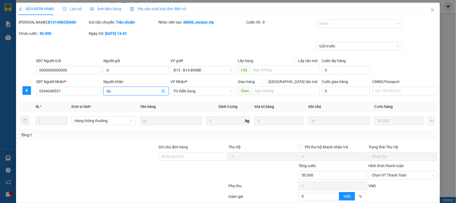
type input "d"
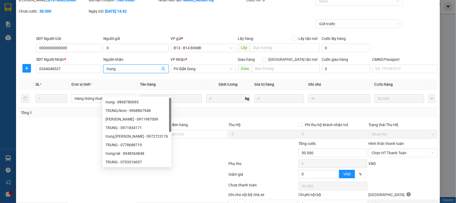
scroll to position [51, 0]
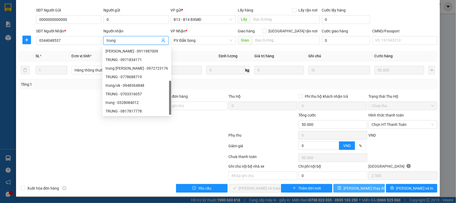
type input "trung"
click at [355, 188] on span "[PERSON_NAME] đổi" at bounding box center [365, 188] width 43 height 6
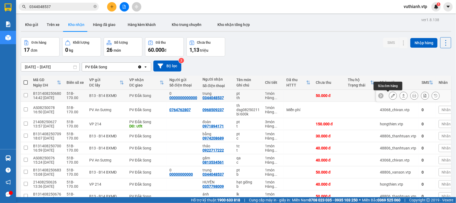
click at [391, 96] on icon at bounding box center [393, 96] width 4 height 4
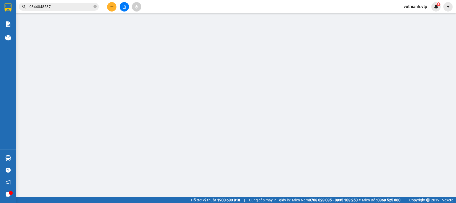
type input "0000000000000"
type input "0"
type input "0344048537"
type input "trung"
type input "50.000"
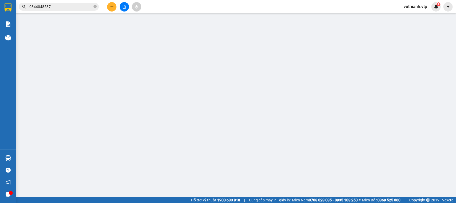
type input "50.000"
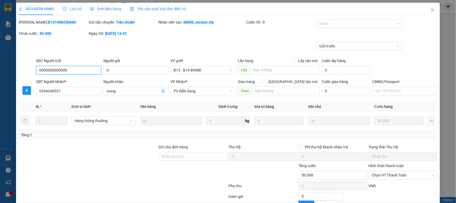
type input "2.500"
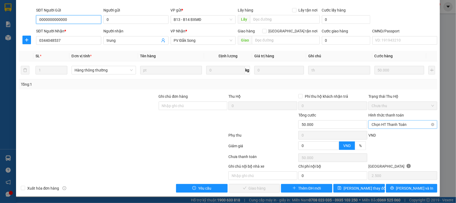
click at [388, 124] on span "Chọn HT Thanh Toán" at bounding box center [403, 124] width 63 height 8
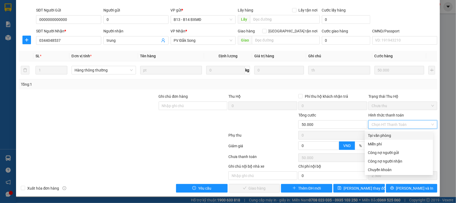
click at [391, 134] on div "Tại văn phòng" at bounding box center [399, 135] width 62 height 6
type input "0"
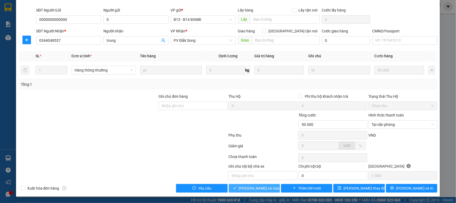
click at [244, 187] on span "[PERSON_NAME] và [PERSON_NAME] hàng" at bounding box center [264, 188] width 51 height 6
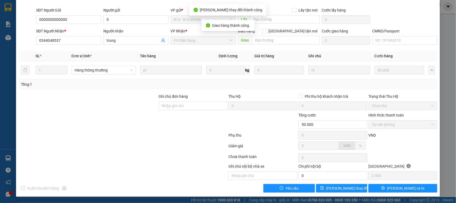
click at [336, 193] on div "SỬA ĐƠN HÀNG Lịch sử Ảnh kiện hàng Yêu cầu xuất hóa đơn điện tử Total Paid Fee …" at bounding box center [228, 74] width 424 height 244
click at [338, 185] on span "[PERSON_NAME] đổi" at bounding box center [347, 188] width 43 height 6
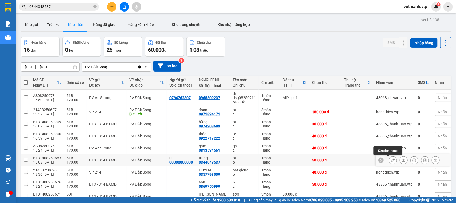
click at [391, 162] on icon at bounding box center [393, 160] width 4 height 4
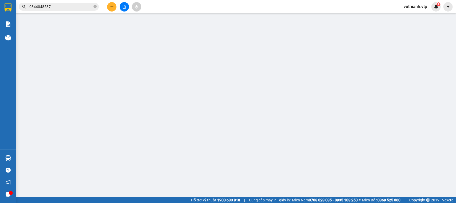
type input "00000000000"
type input "0"
type input "0344048537"
type input "trung"
type input "50.000"
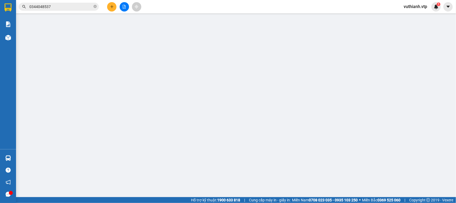
type input "50.000"
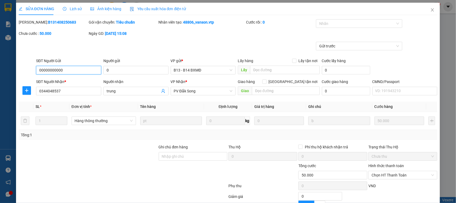
type input "2.500"
click at [386, 174] on span "Chọn HT Thanh Toán" at bounding box center [403, 175] width 63 height 8
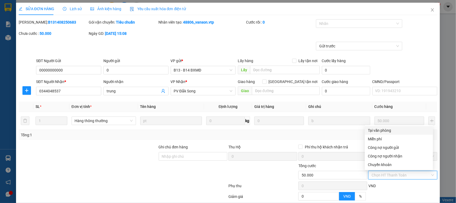
click at [380, 127] on div "Tại văn phòng" at bounding box center [399, 130] width 62 height 6
type input "0"
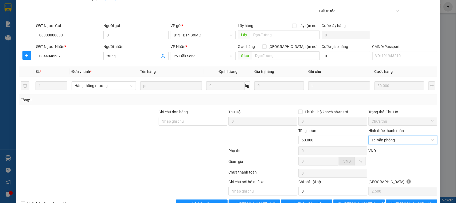
scroll to position [51, 0]
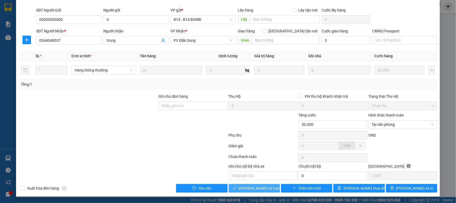
click at [253, 189] on span "[PERSON_NAME] và [PERSON_NAME] hàng" at bounding box center [264, 188] width 51 height 6
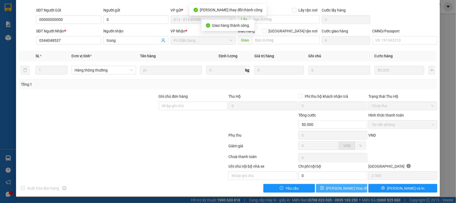
click at [355, 191] on button "[PERSON_NAME] đổi" at bounding box center [341, 188] width 51 height 9
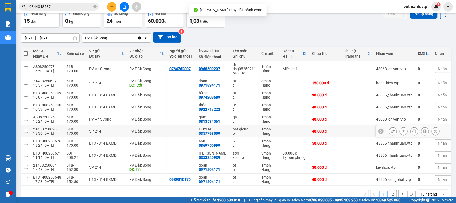
scroll to position [42, 0]
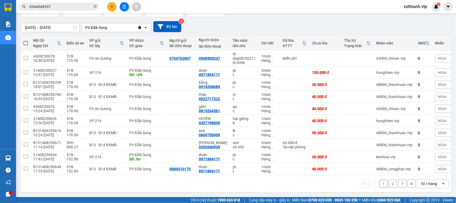
click at [389, 184] on button "2" at bounding box center [393, 183] width 8 height 8
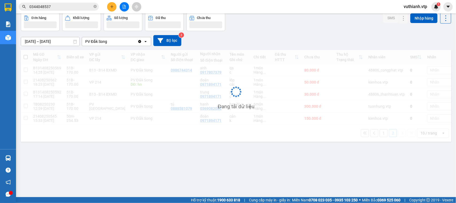
scroll to position [25, 0]
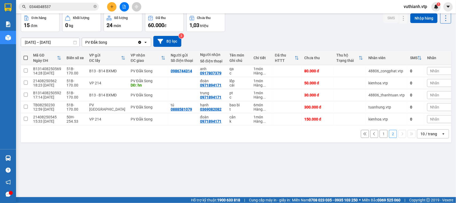
click at [380, 136] on button "1" at bounding box center [384, 134] width 8 height 8
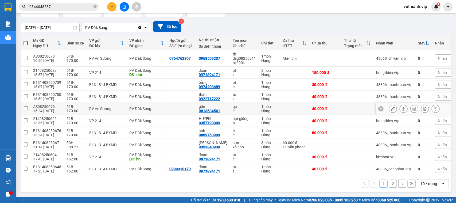
scroll to position [0, 0]
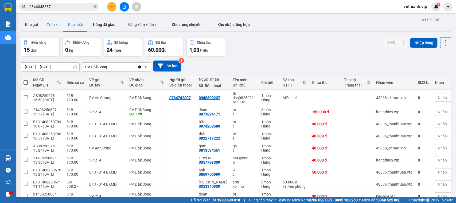
click at [50, 26] on button "Trên xe" at bounding box center [52, 24] width 21 height 13
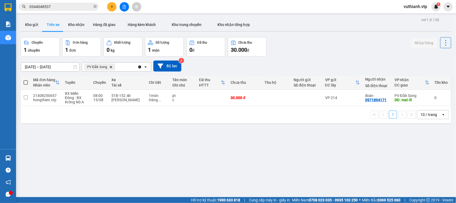
click at [59, 68] on input "[DATE] – [DATE]" at bounding box center [50, 67] width 58 height 9
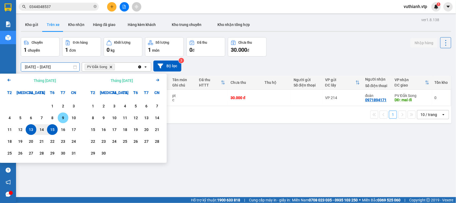
click at [63, 118] on div "9" at bounding box center [62, 117] width 7 height 6
click at [53, 130] on div "15" at bounding box center [52, 129] width 7 height 6
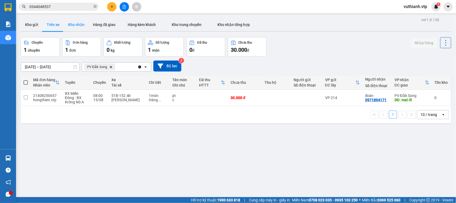
click at [76, 24] on button "Kho nhận" at bounding box center [76, 24] width 25 height 13
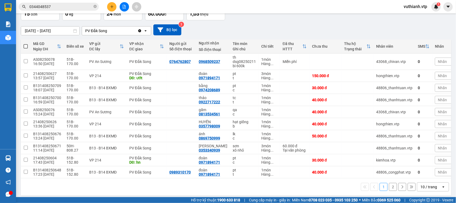
scroll to position [38, 0]
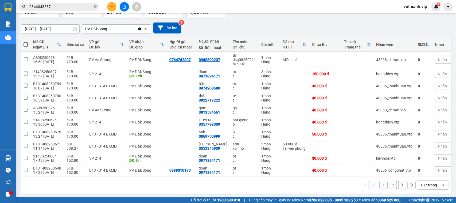
click at [389, 188] on button "2" at bounding box center [393, 185] width 8 height 8
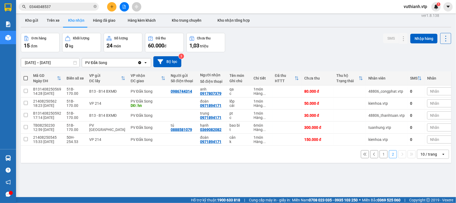
scroll to position [0, 0]
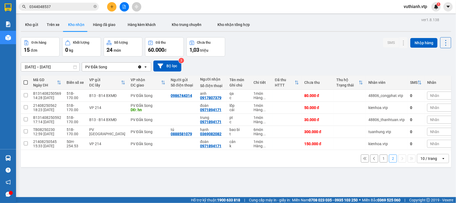
click at [57, 66] on input "[DATE] – [DATE]" at bounding box center [50, 67] width 58 height 9
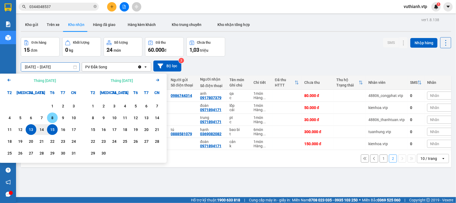
click at [54, 112] on div "8" at bounding box center [52, 117] width 11 height 11
click at [51, 116] on div "8" at bounding box center [52, 117] width 7 height 6
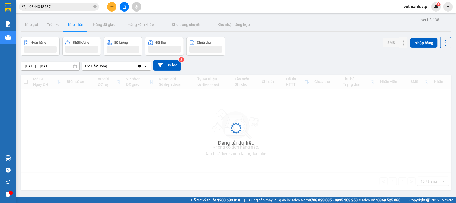
click at [63, 68] on input "08/08/2025 – 08/08/2025" at bounding box center [50, 66] width 58 height 9
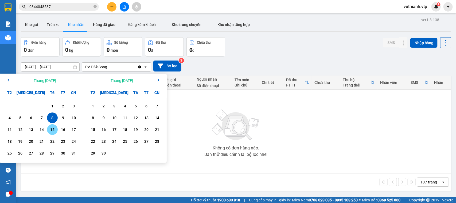
click at [54, 130] on div "15" at bounding box center [52, 129] width 7 height 6
click at [47, 114] on div "8" at bounding box center [52, 117] width 11 height 11
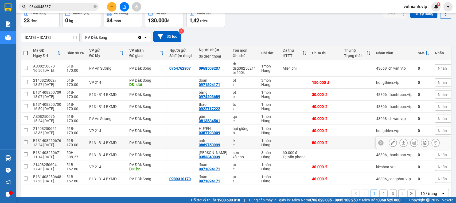
scroll to position [42, 0]
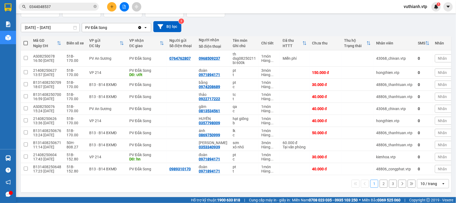
click at [389, 184] on button "3" at bounding box center [393, 183] width 8 height 8
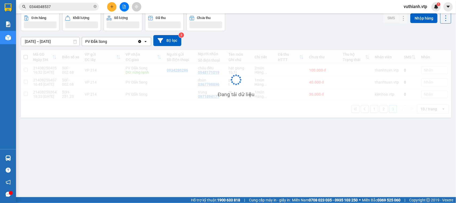
scroll to position [25, 0]
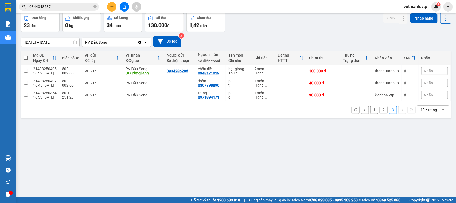
click at [380, 111] on button "2" at bounding box center [384, 110] width 8 height 8
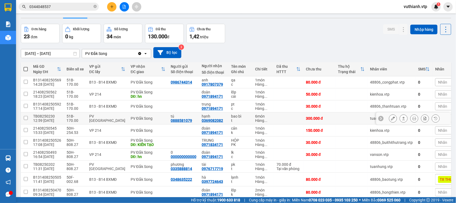
scroll to position [0, 0]
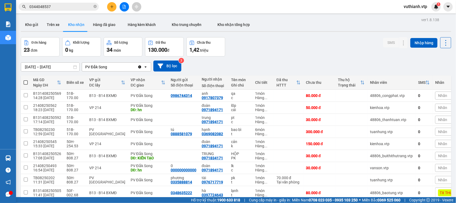
click at [68, 65] on input "08/08/2025 – 15/08/2025" at bounding box center [50, 67] width 58 height 9
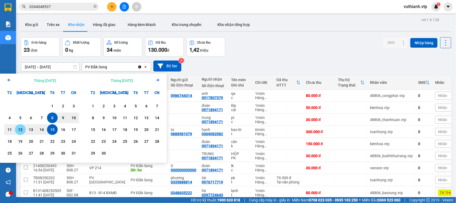
click at [18, 129] on div "12" at bounding box center [20, 129] width 7 height 6
click at [52, 130] on div "15" at bounding box center [52, 129] width 7 height 6
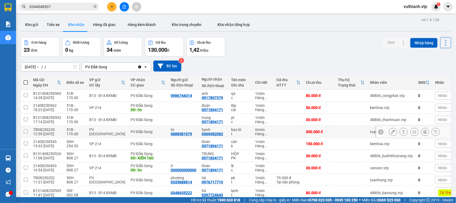
type input "12/08/2025 – 15/08/2025"
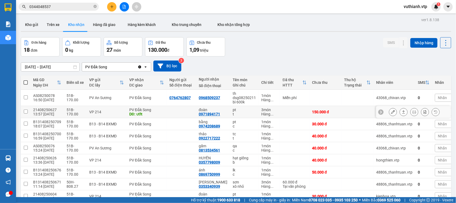
scroll to position [42, 0]
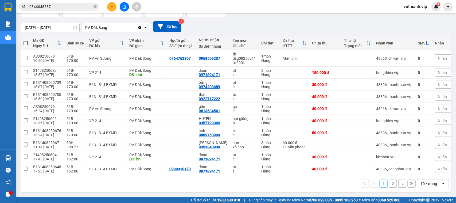
click at [389, 184] on button "2" at bounding box center [393, 183] width 8 height 8
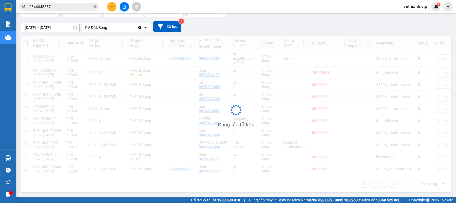
scroll to position [25, 0]
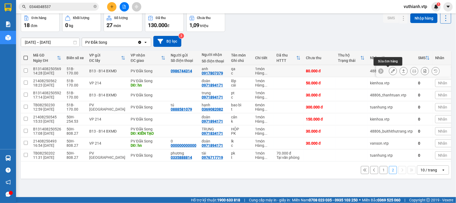
click at [391, 71] on icon at bounding box center [393, 71] width 4 height 4
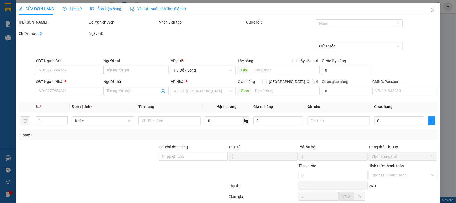
type input "0986744314"
type input "0917807379"
type input "anh"
type input "80.000"
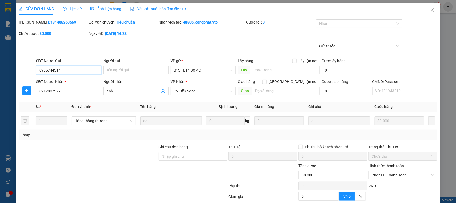
type input "4.000"
click at [431, 10] on icon "close" at bounding box center [432, 9] width 3 height 3
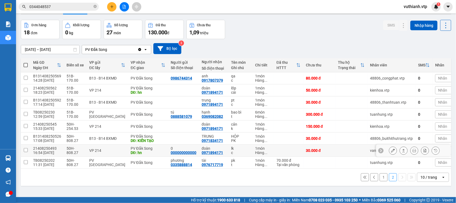
scroll to position [25, 0]
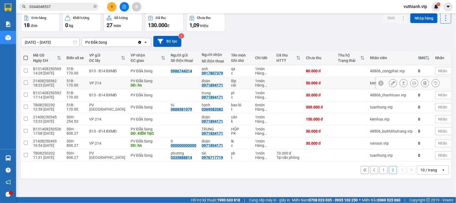
click at [25, 81] on input "checkbox" at bounding box center [26, 82] width 4 height 4
checkbox input "true"
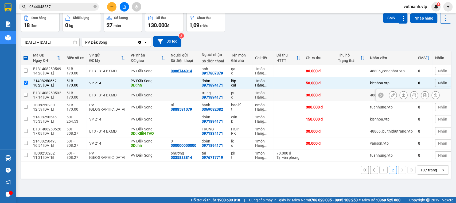
click at [26, 94] on input "checkbox" at bounding box center [26, 94] width 4 height 4
checkbox input "true"
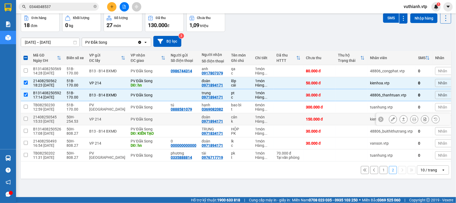
click at [27, 119] on input "checkbox" at bounding box center [26, 119] width 4 height 4
checkbox input "true"
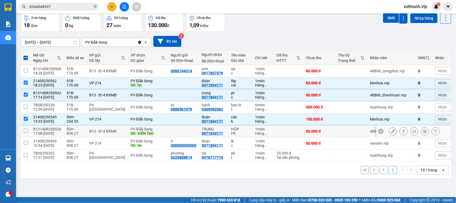
click at [27, 132] on input "checkbox" at bounding box center [26, 131] width 4 height 4
checkbox input "true"
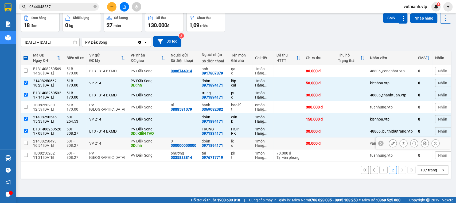
click at [25, 142] on input "checkbox" at bounding box center [26, 143] width 4 height 4
checkbox input "true"
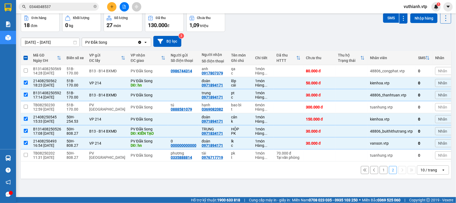
click at [380, 172] on button "1" at bounding box center [384, 170] width 8 height 8
checkbox input "false"
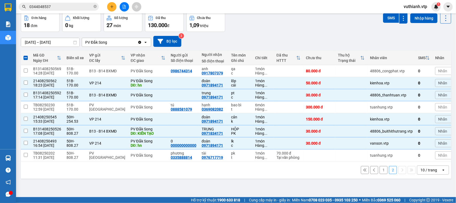
checkbox input "false"
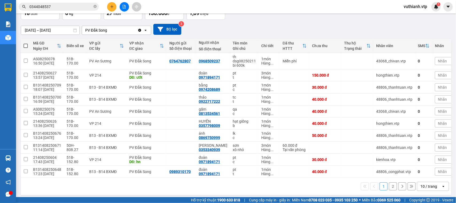
scroll to position [42, 0]
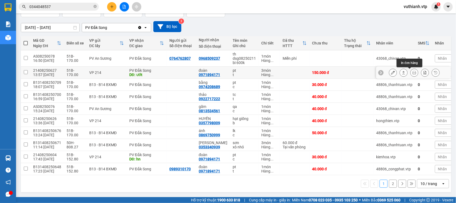
click at [413, 71] on icon at bounding box center [415, 73] width 4 height 4
